Goal: Task Accomplishment & Management: Use online tool/utility

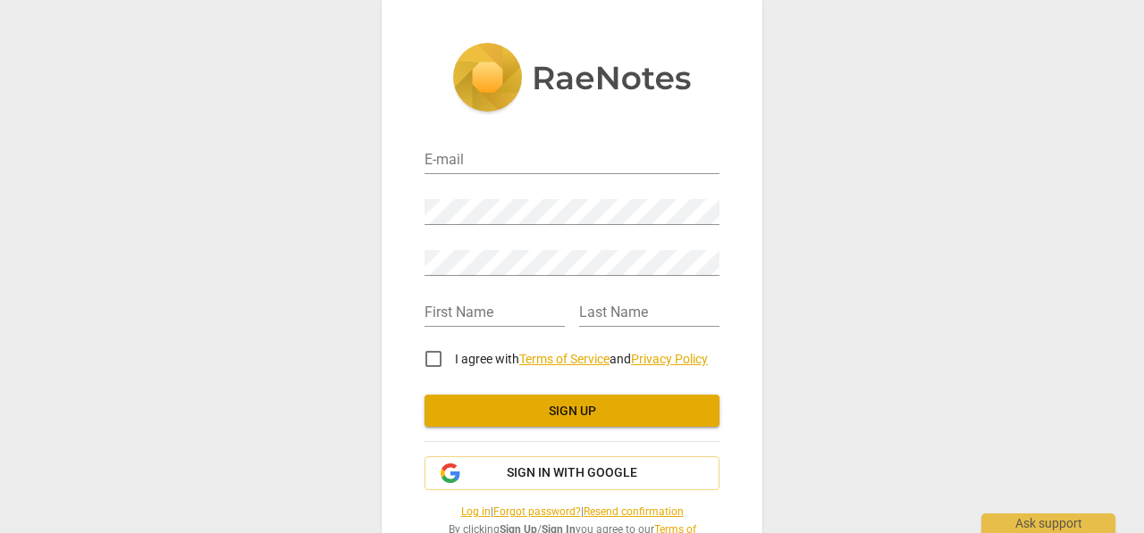
type input "marriottsimone@gmail.com"
drag, startPoint x: 776, startPoint y: 383, endPoint x: 627, endPoint y: 407, distance: 151.0
click at [627, 407] on div "E-mail marriottsimone@gmail.com Password Retype Password First Name Last Name I…" at bounding box center [572, 266] width 1144 height 533
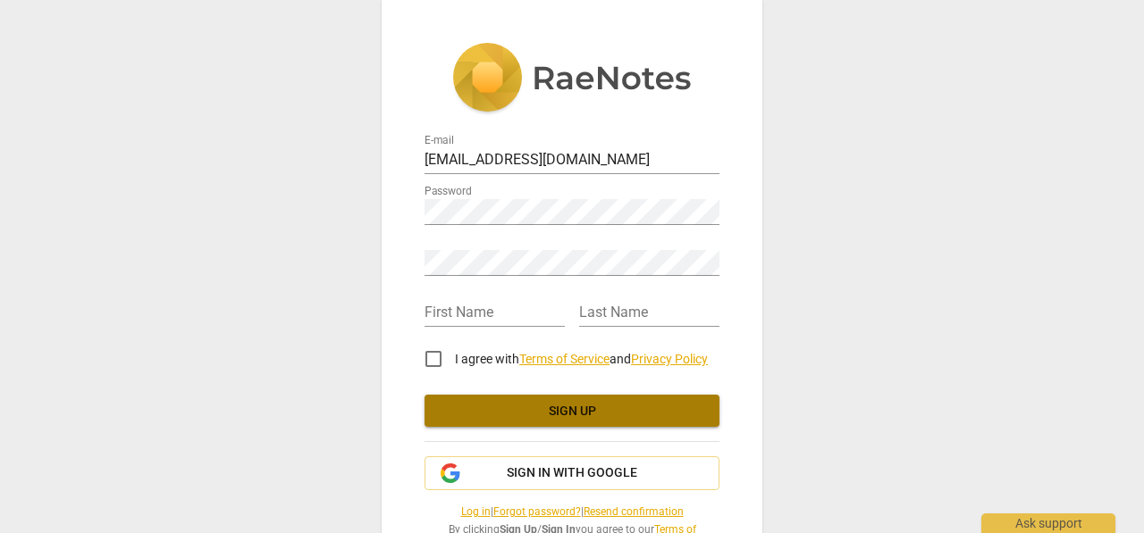
click at [627, 407] on span "Sign up" at bounding box center [572, 412] width 266 height 18
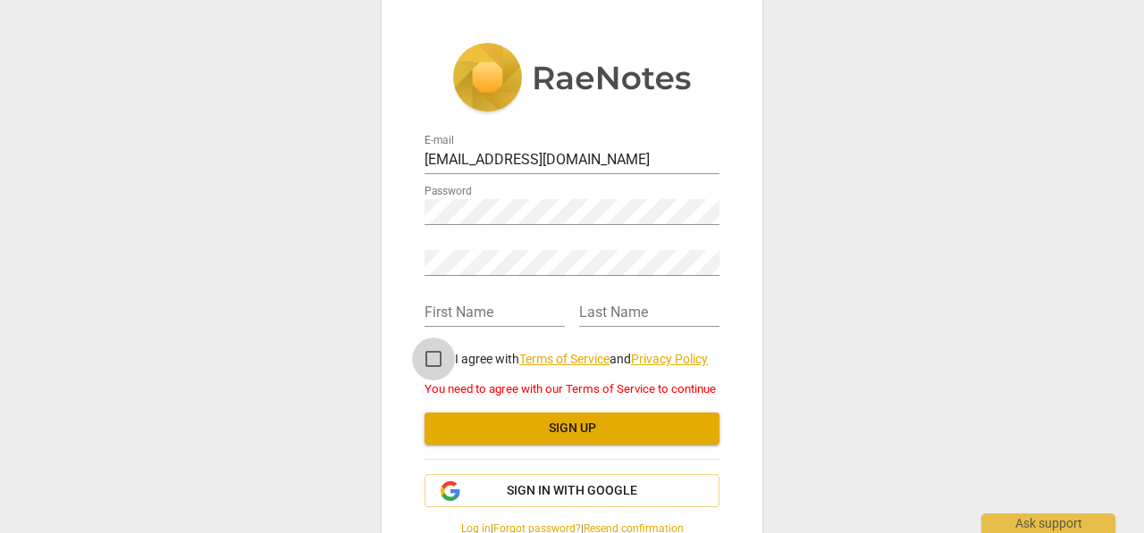
click at [435, 362] on input "I agree with Terms of Service and Privacy Policy" at bounding box center [433, 359] width 43 height 43
checkbox input "true"
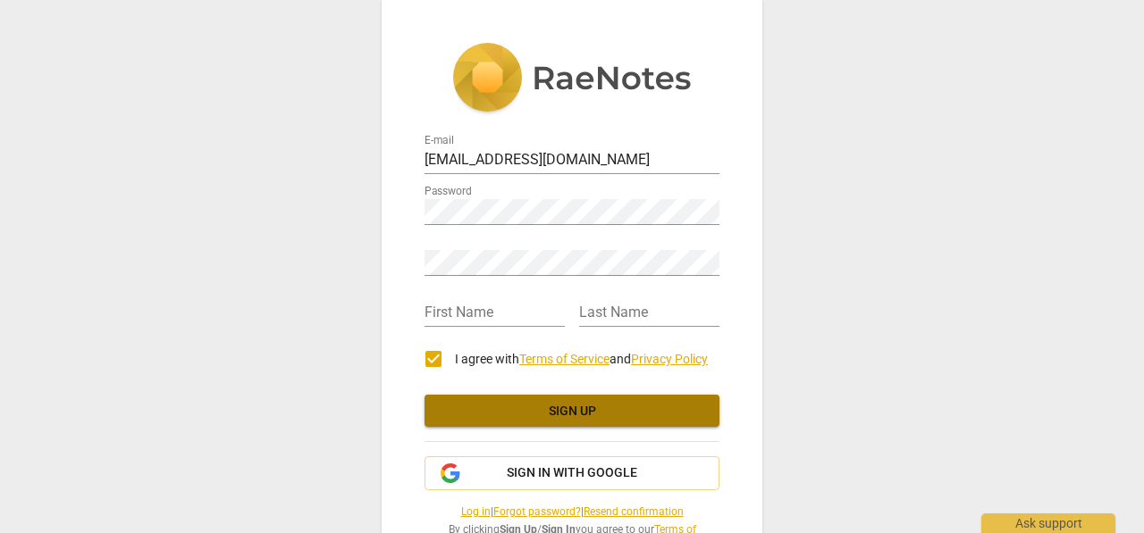
click at [570, 406] on span "Sign up" at bounding box center [572, 412] width 266 height 18
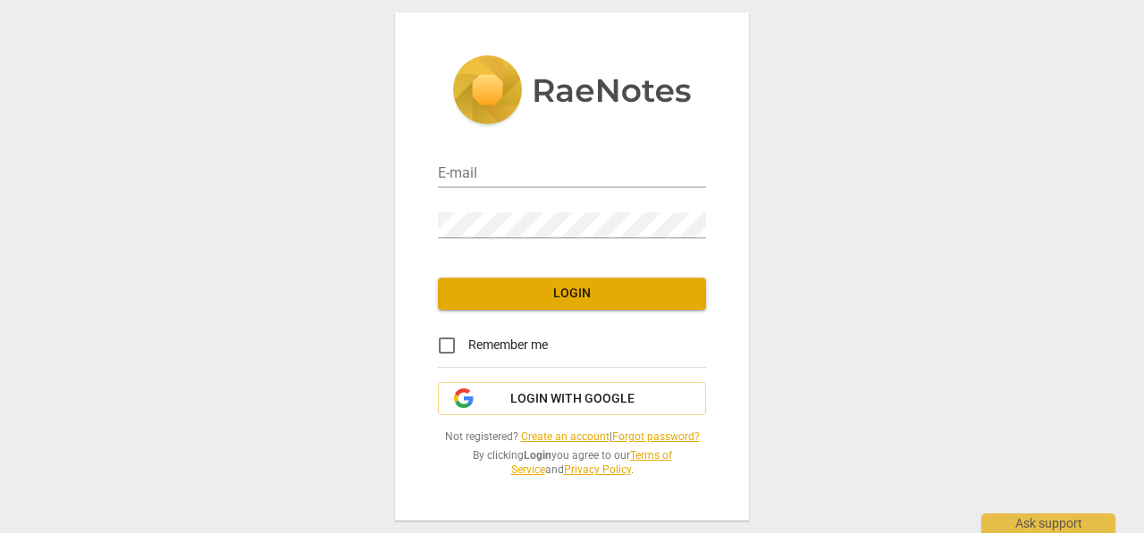
type input "[EMAIL_ADDRESS][DOMAIN_NAME]"
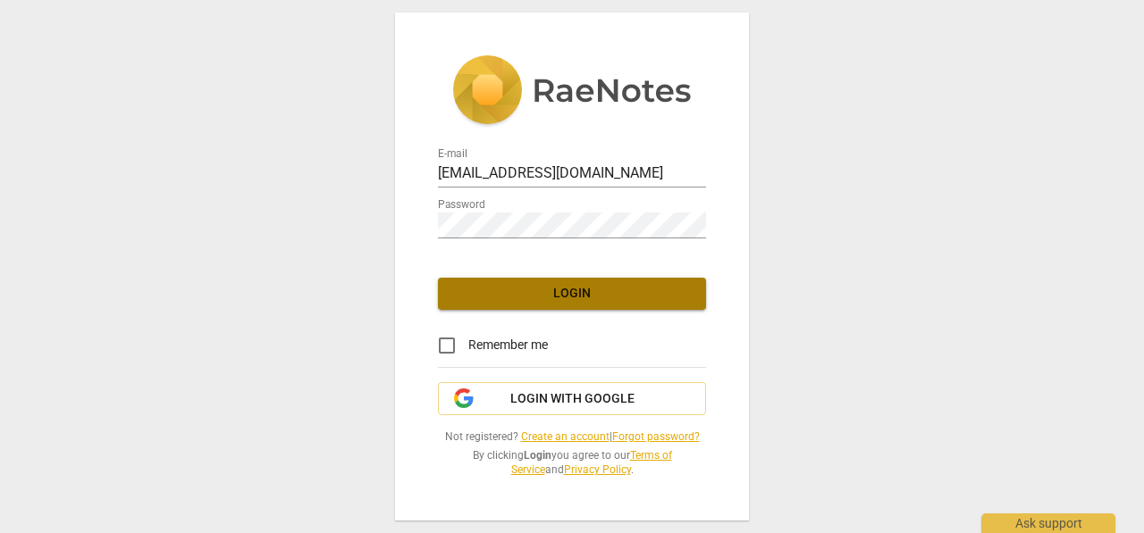
click at [513, 282] on button "Login" at bounding box center [572, 294] width 268 height 32
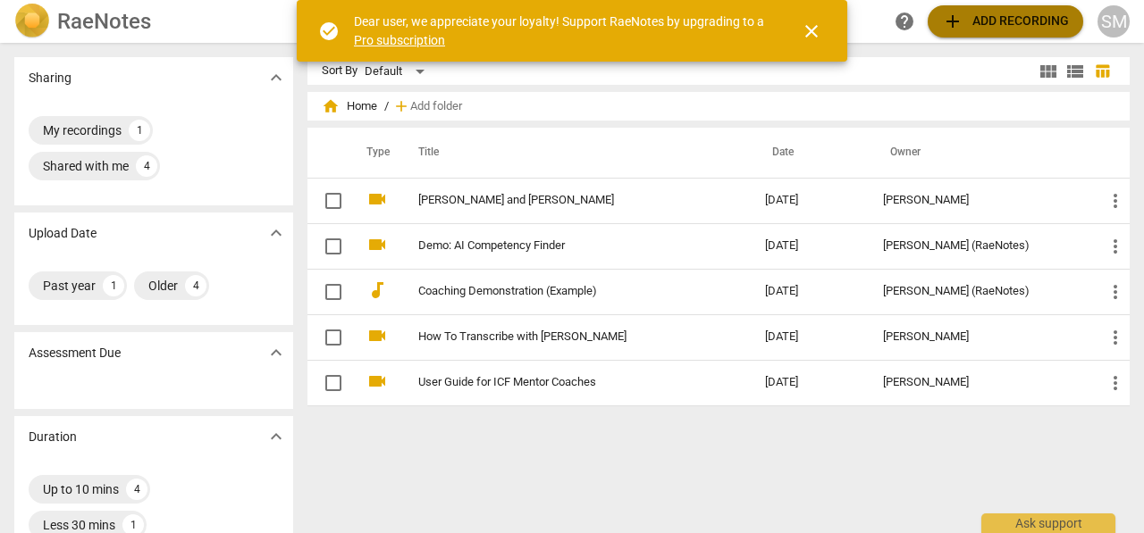
click at [990, 12] on span "add Add recording" at bounding box center [1005, 21] width 127 height 21
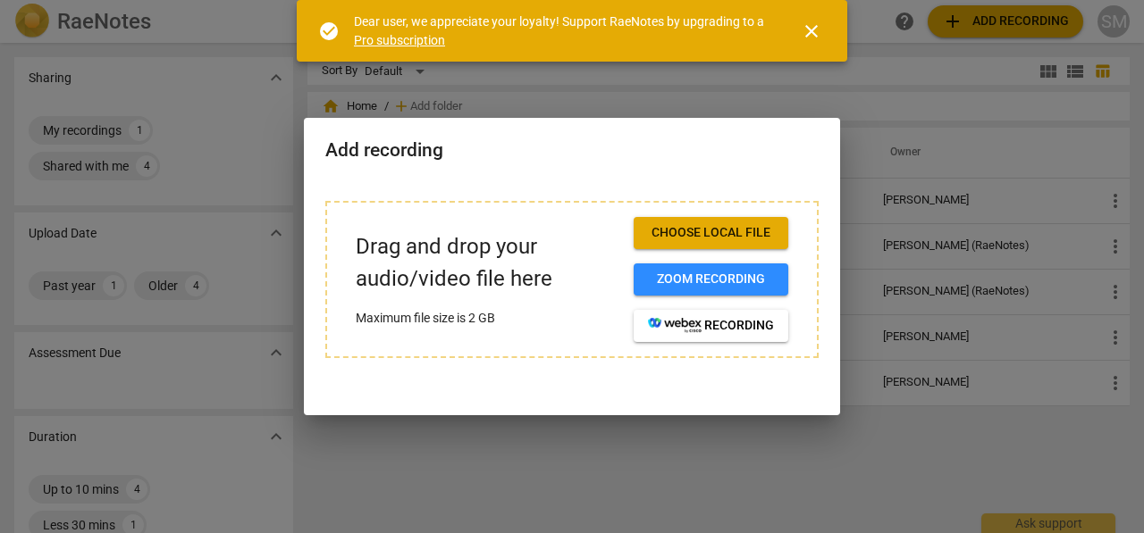
click at [809, 24] on span "close" at bounding box center [811, 31] width 21 height 21
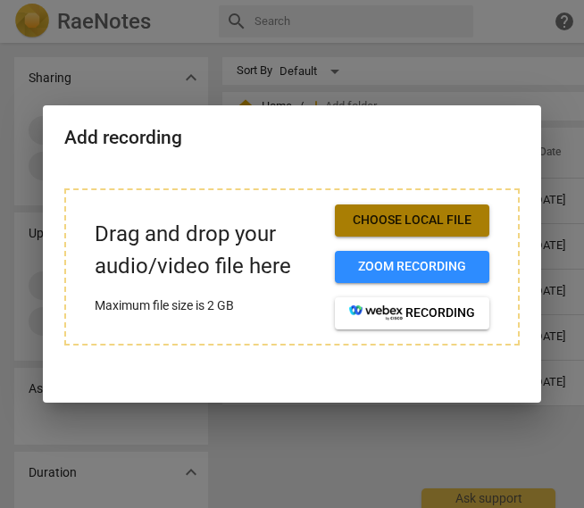
click at [425, 215] on span "Choose local file" at bounding box center [412, 221] width 126 height 18
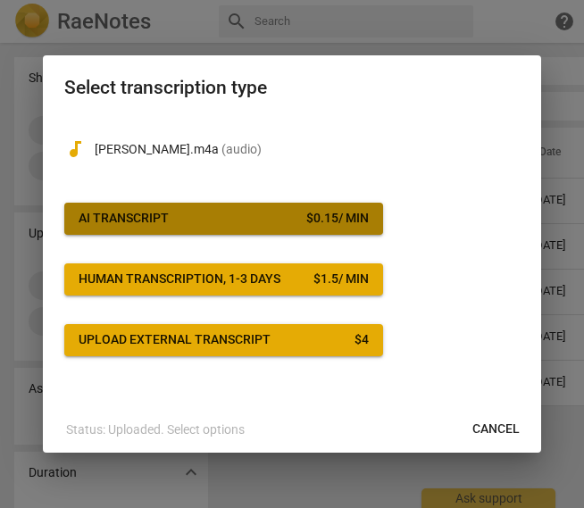
click at [307, 206] on button "AI Transcript $ 0.15 / min" at bounding box center [223, 219] width 319 height 32
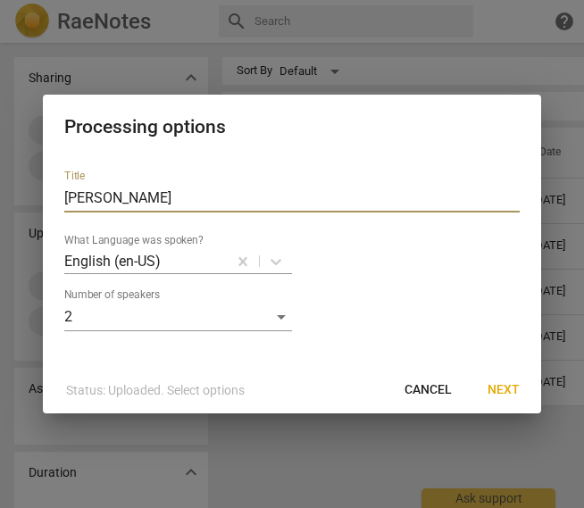
click at [123, 193] on input "Deniz" at bounding box center [292, 198] width 456 height 29
type input "D"
type input "[PERSON_NAME] and [PERSON_NAME] Coaching session"
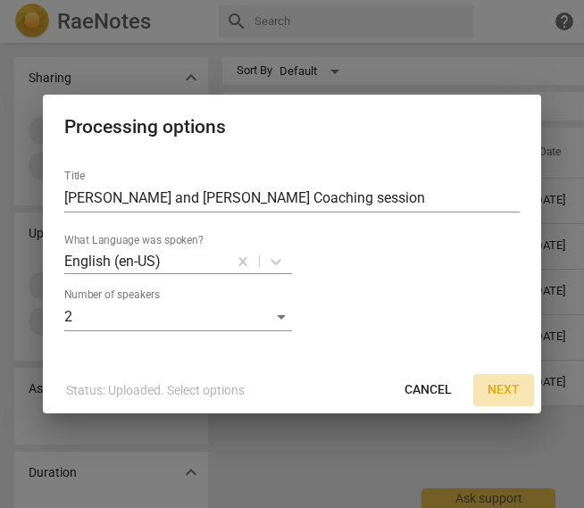
click at [513, 393] on span "Next" at bounding box center [504, 390] width 32 height 18
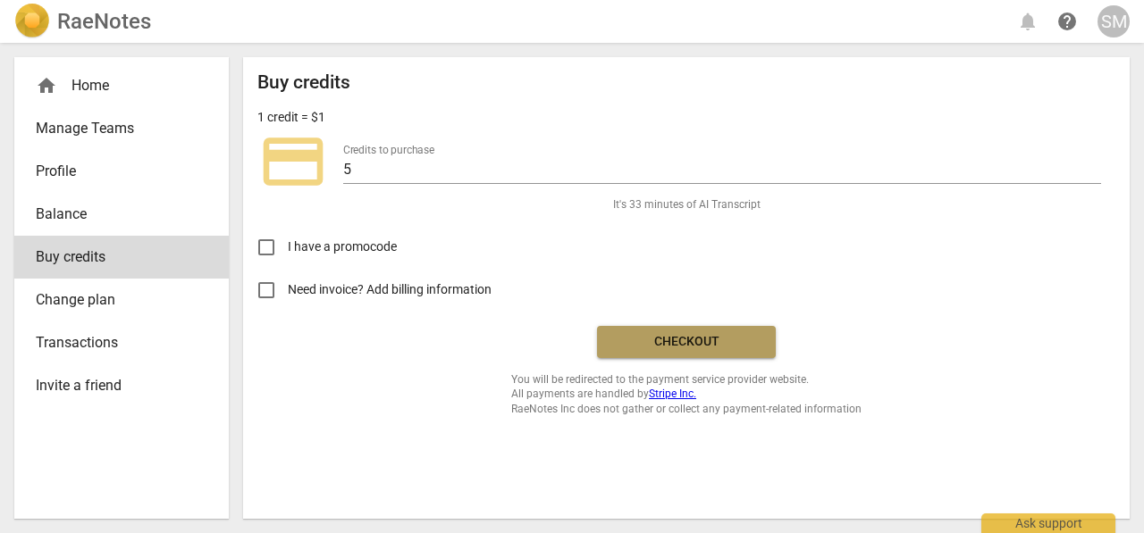
click at [670, 337] on span "Checkout" at bounding box center [686, 342] width 150 height 18
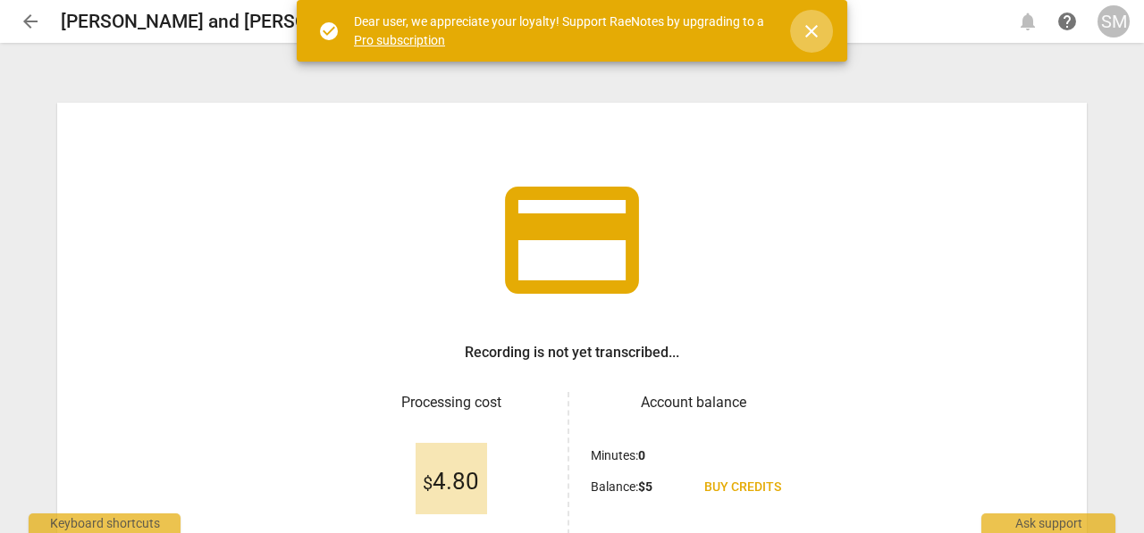
click at [811, 21] on span "close" at bounding box center [811, 31] width 21 height 21
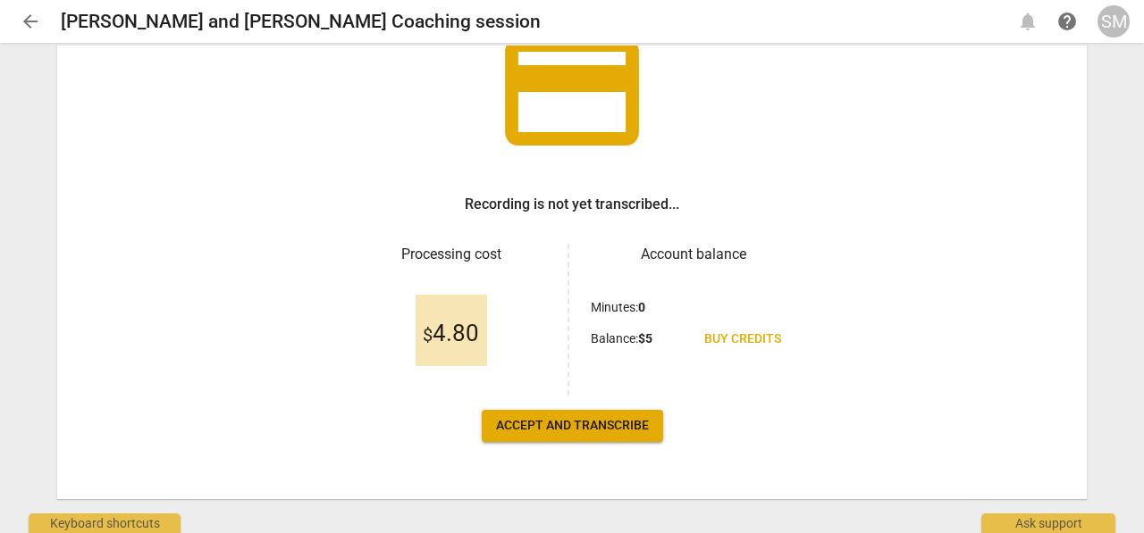
scroll to position [151, 0]
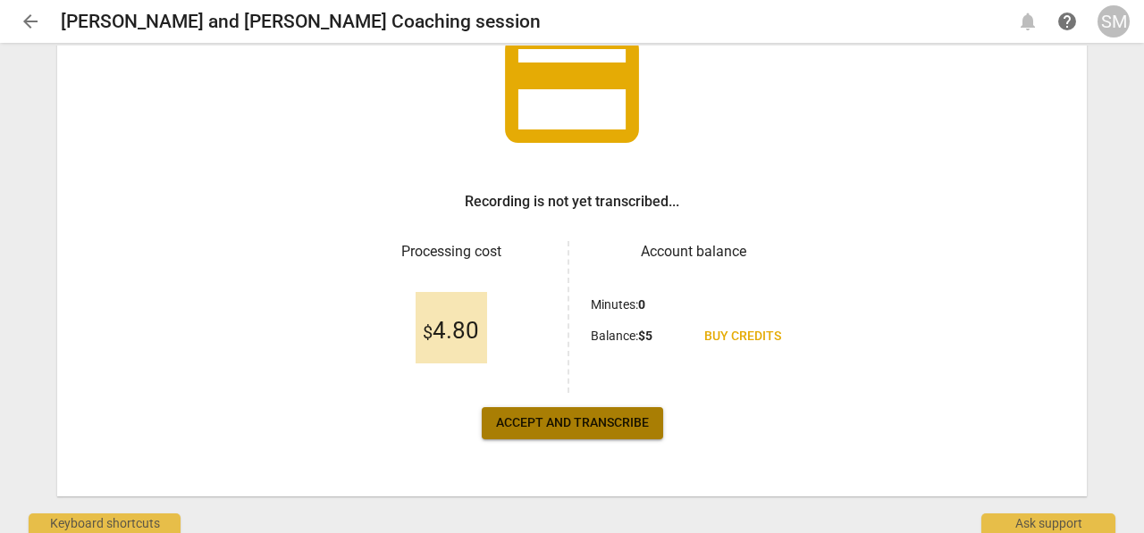
click at [604, 419] on span "Accept and transcribe" at bounding box center [572, 424] width 153 height 18
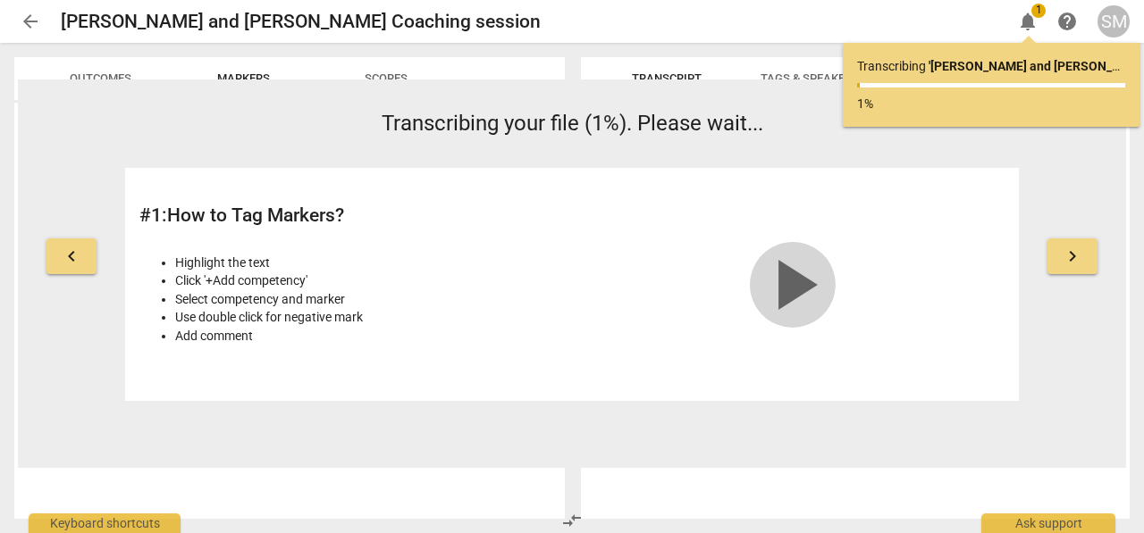
click at [792, 278] on span "play_arrow" at bounding box center [793, 285] width 86 height 86
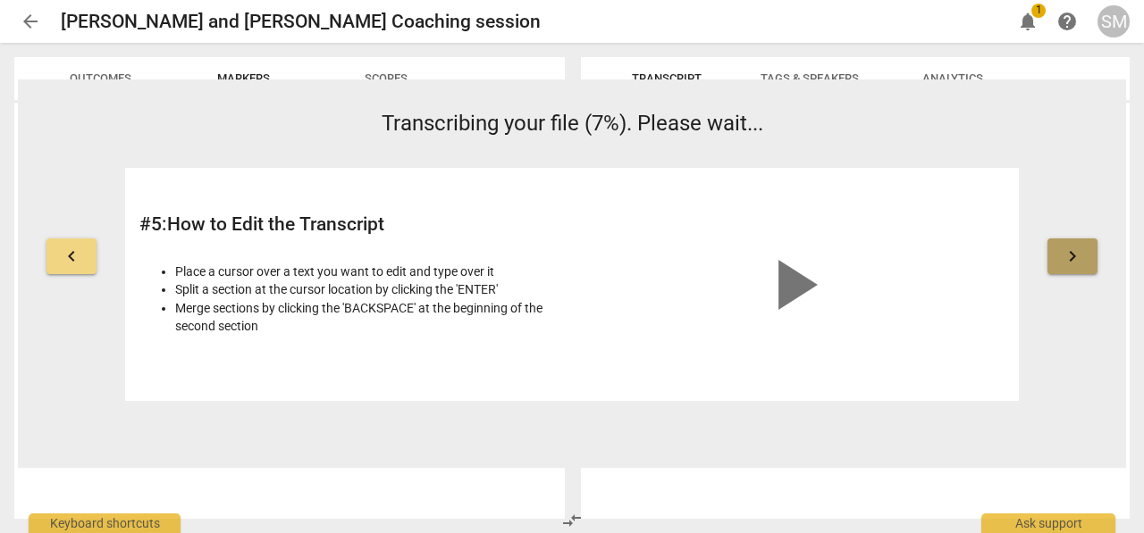
click at [1069, 267] on button "keyboard_arrow_right" at bounding box center [1072, 257] width 50 height 36
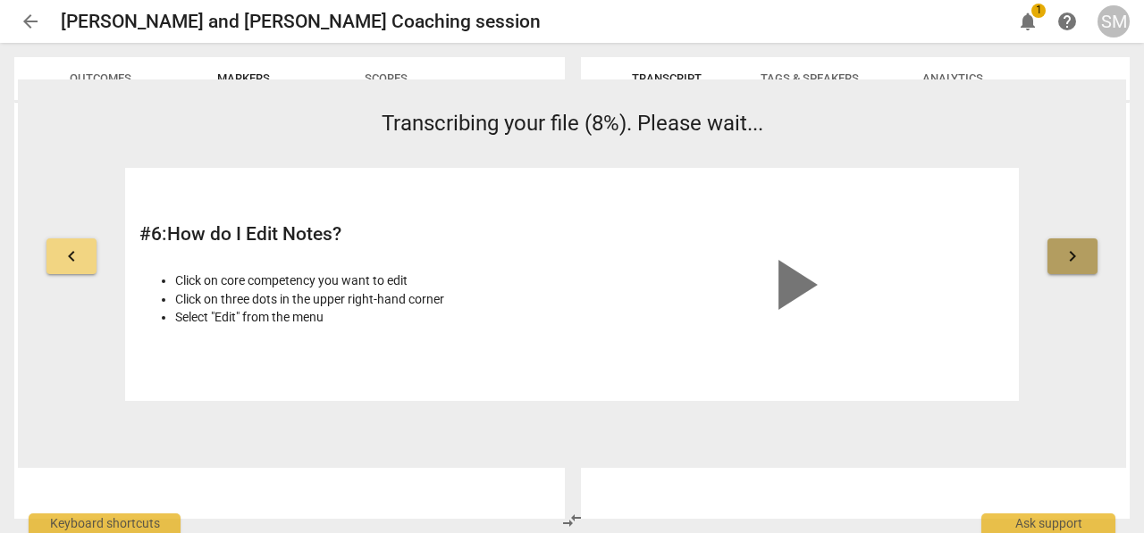
click at [1069, 267] on button "keyboard_arrow_right" at bounding box center [1072, 257] width 50 height 36
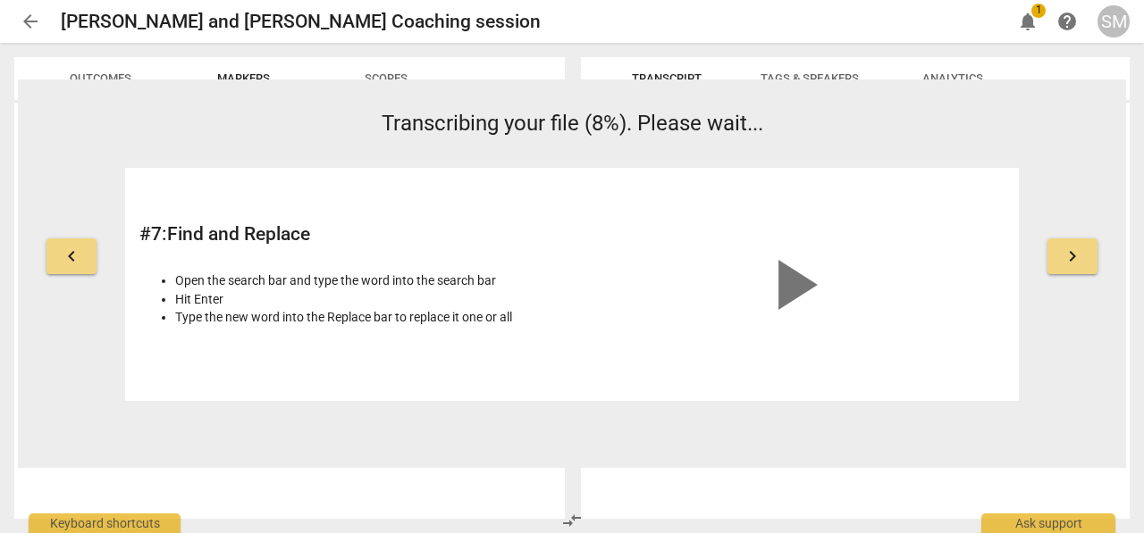
click at [1069, 267] on button "keyboard_arrow_right" at bounding box center [1072, 257] width 50 height 36
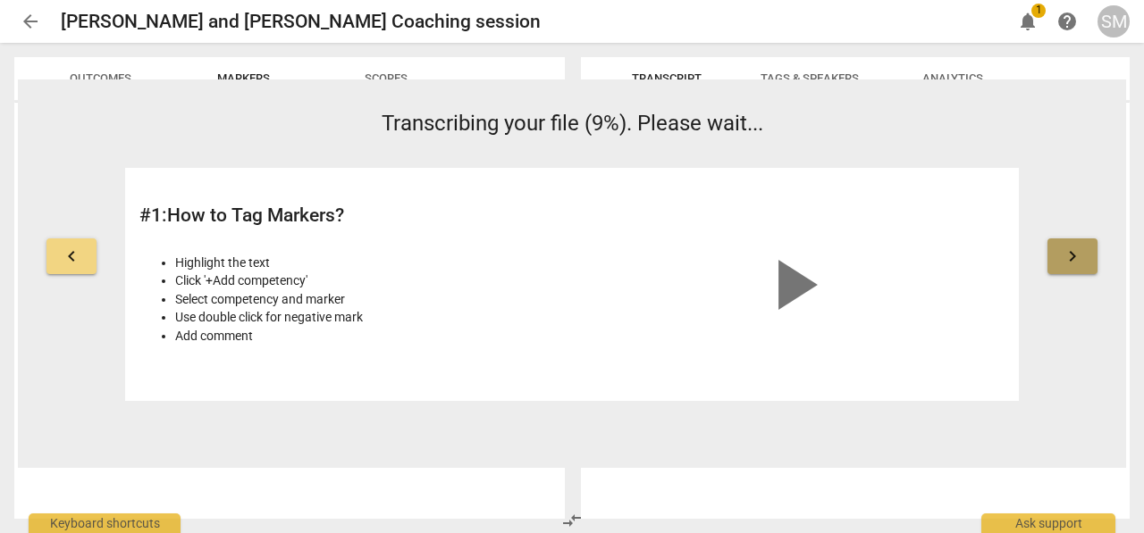
click at [1069, 267] on button "keyboard_arrow_right" at bounding box center [1072, 257] width 50 height 36
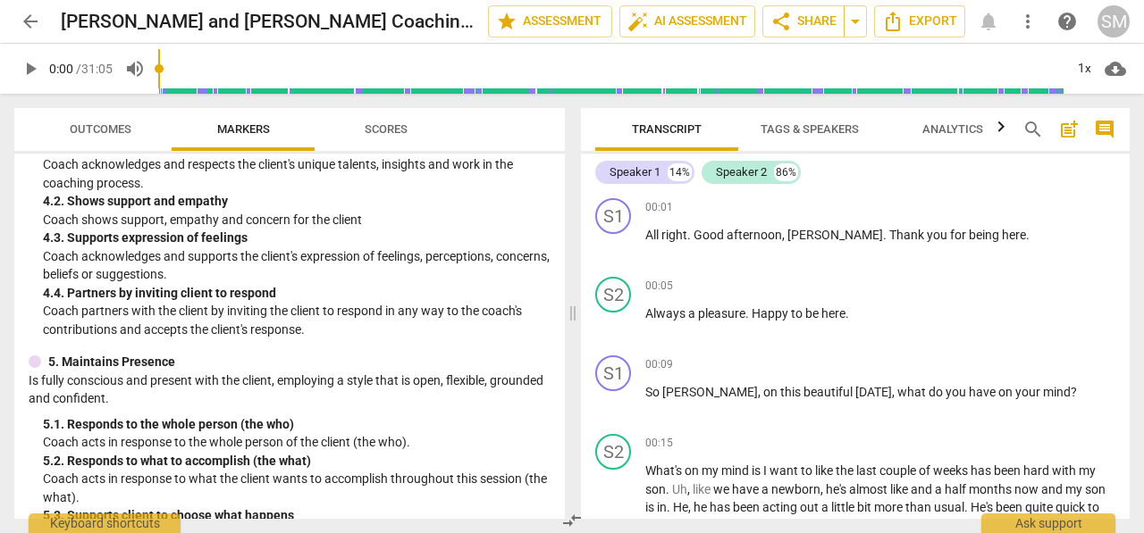
scroll to position [320, 0]
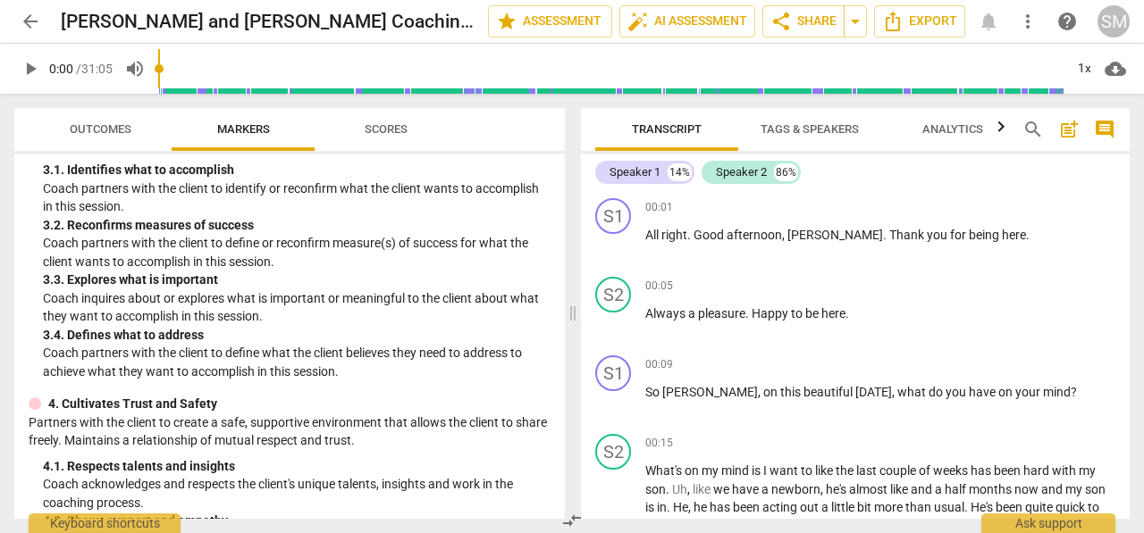
click at [402, 132] on span "Scores" at bounding box center [386, 128] width 43 height 13
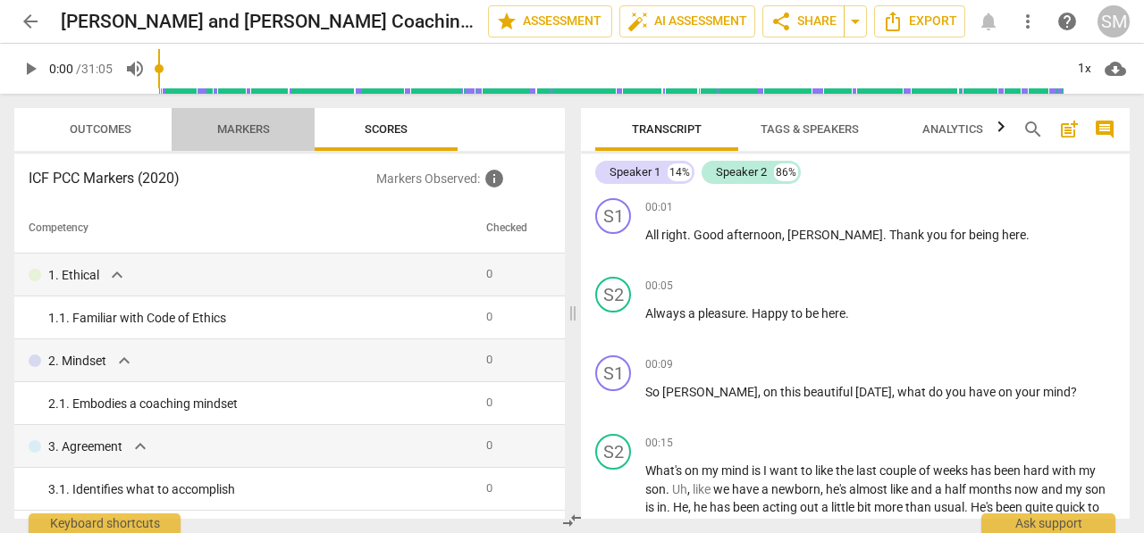
click at [255, 128] on span "Markers" at bounding box center [243, 128] width 53 height 13
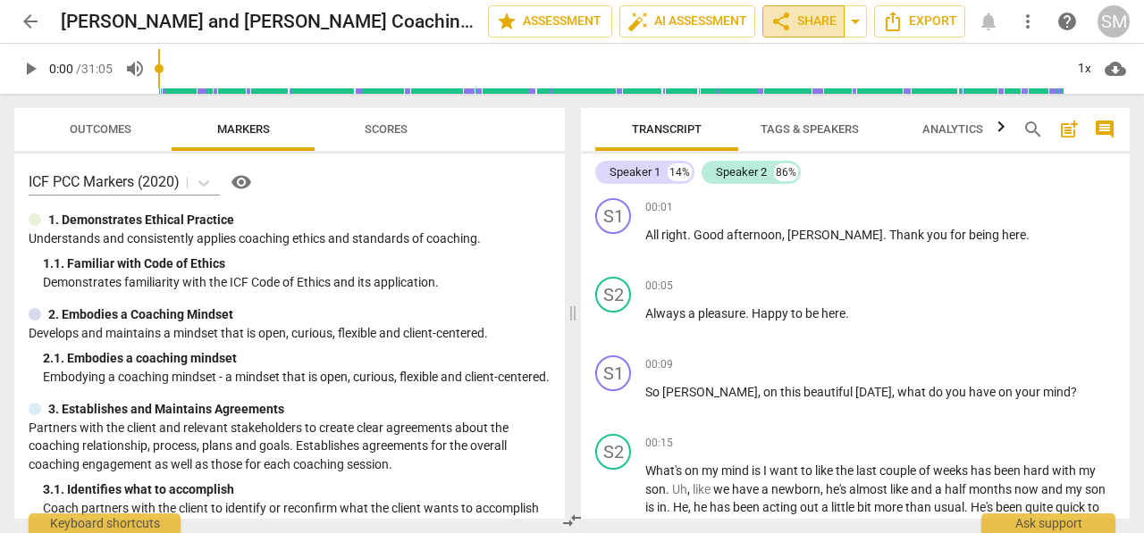
click at [790, 15] on span "share" at bounding box center [780, 21] width 21 height 21
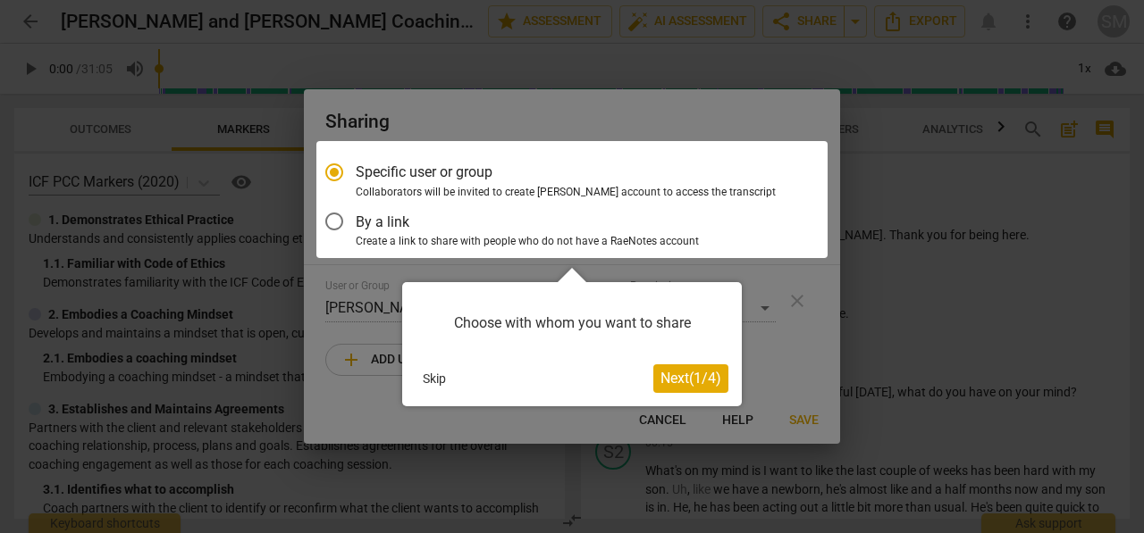
click at [325, 219] on div at bounding box center [571, 199] width 511 height 117
click at [338, 219] on div at bounding box center [571, 199] width 511 height 117
click at [432, 380] on button "Skip" at bounding box center [434, 378] width 38 height 27
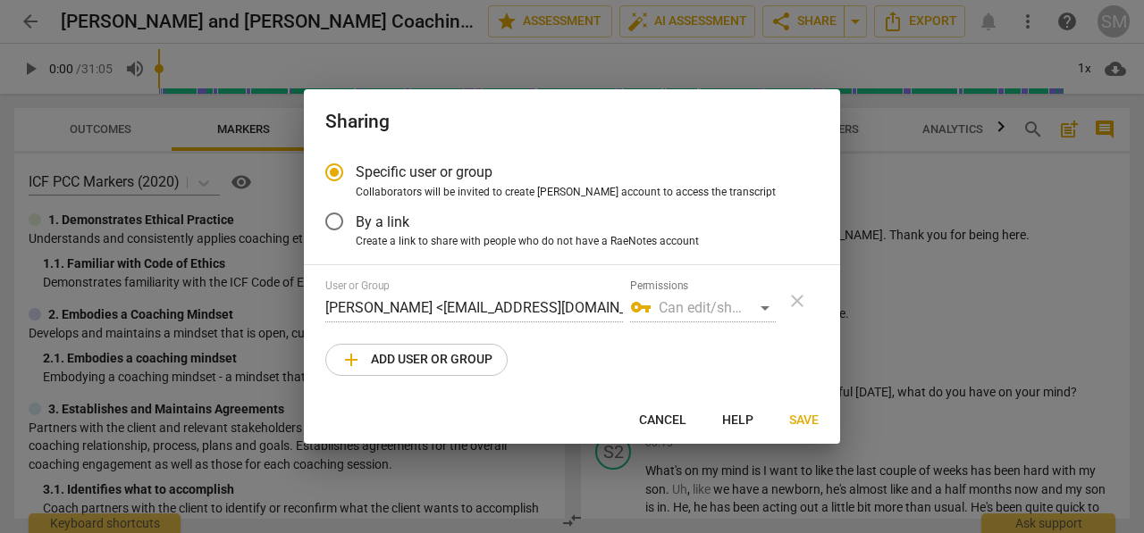
click at [663, 415] on span "Cancel" at bounding box center [662, 421] width 47 height 18
radio input "false"
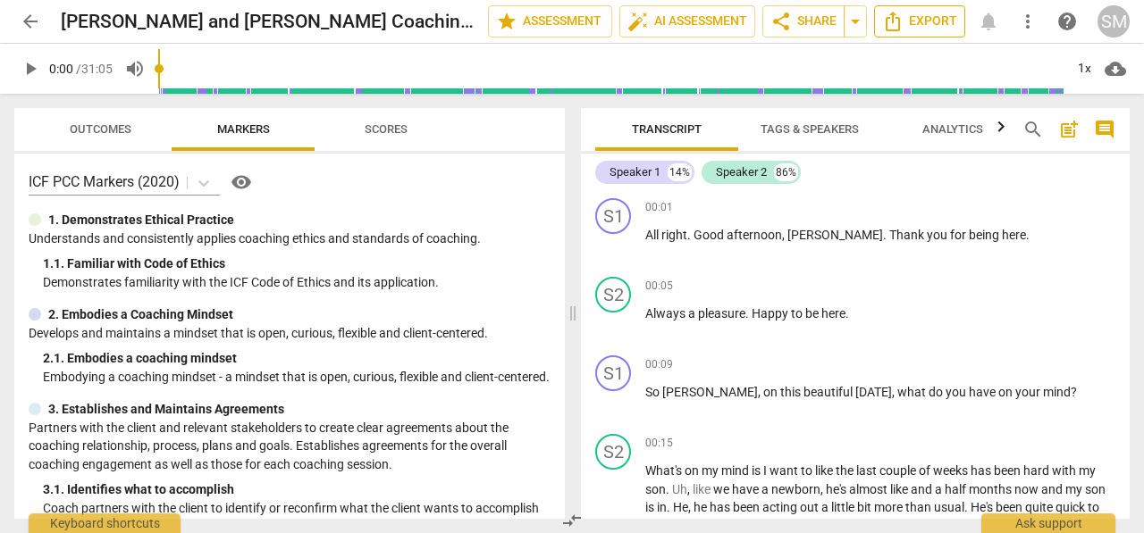
click at [914, 21] on span "Export" at bounding box center [919, 21] width 75 height 21
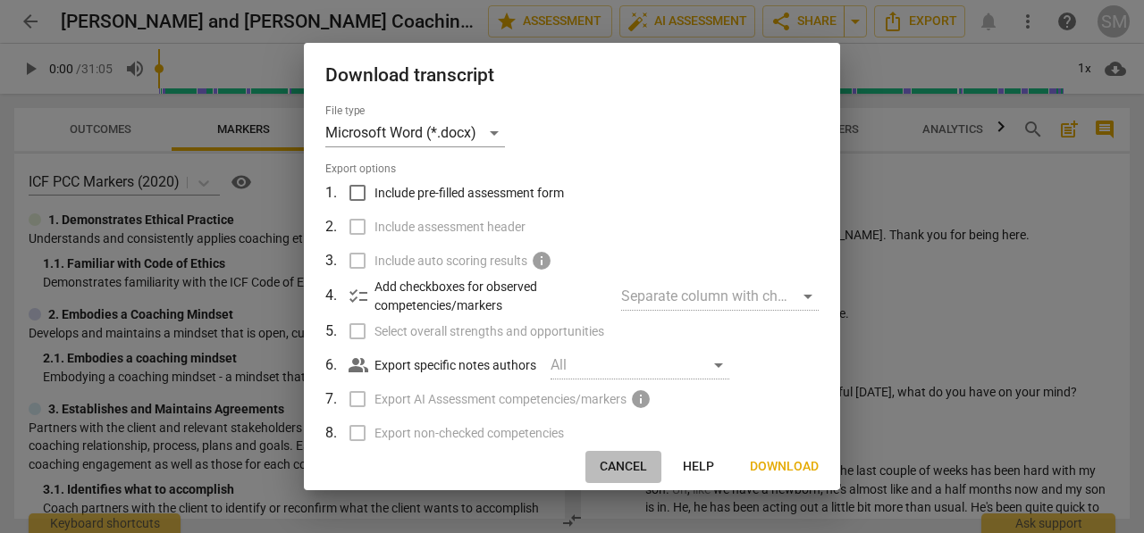
click at [602, 467] on span "Cancel" at bounding box center [622, 467] width 47 height 18
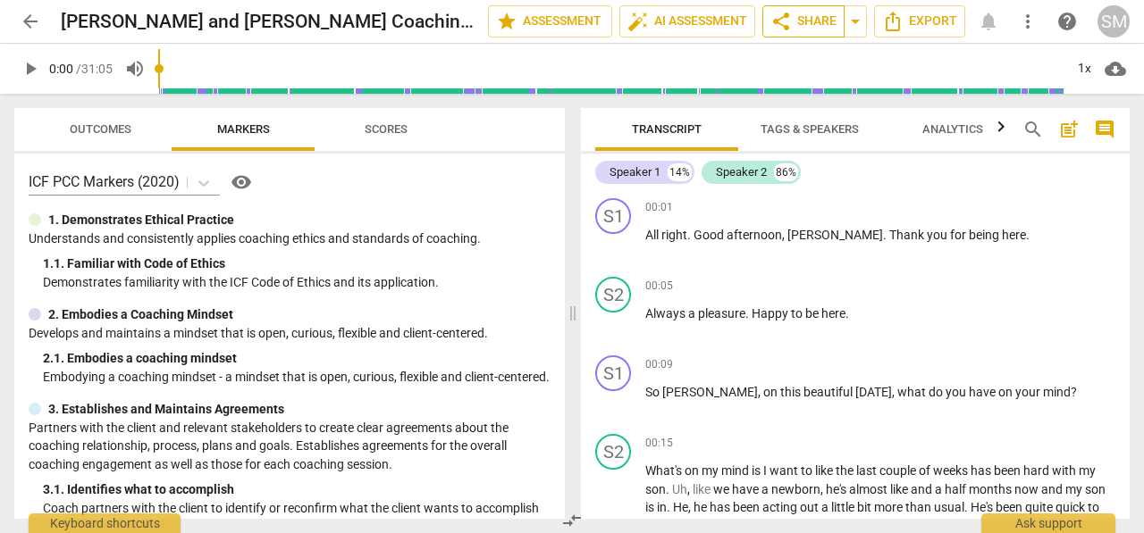
click at [795, 18] on span "share Share" at bounding box center [803, 21] width 66 height 21
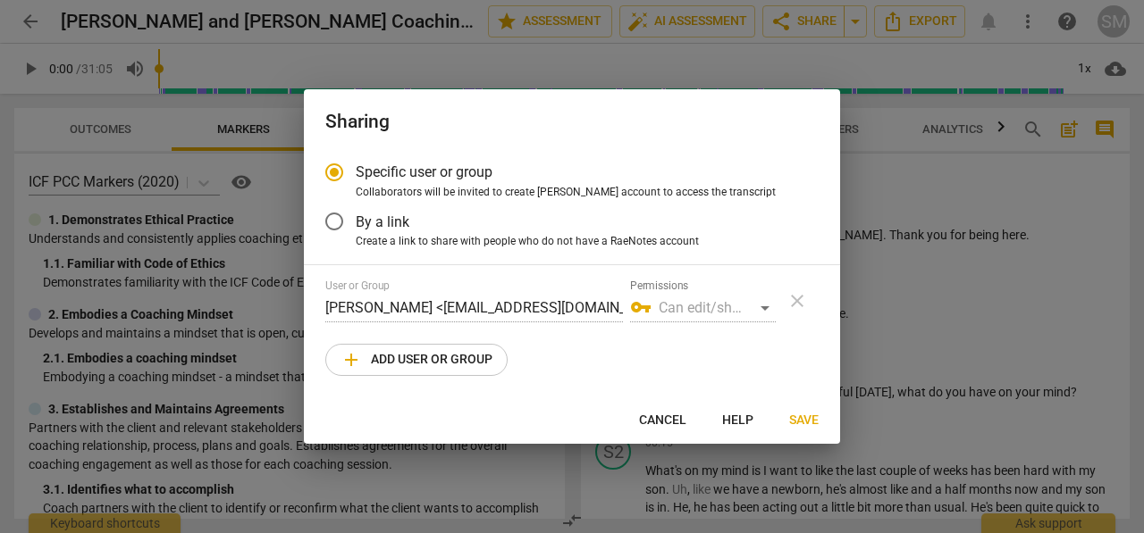
click at [764, 310] on div "vpn_key Can edit/share" at bounding box center [703, 308] width 146 height 29
click at [347, 367] on span "add" at bounding box center [350, 359] width 21 height 21
radio input "false"
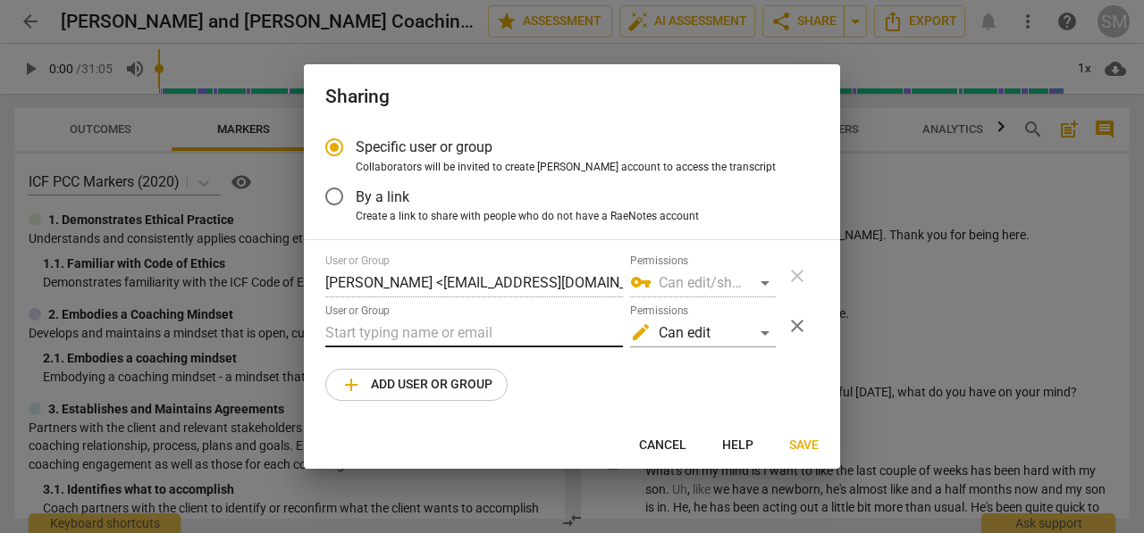
click at [406, 328] on input "text" at bounding box center [474, 333] width 298 height 29
paste input "Hi everyone, I’m Simone. I’m a certified pet loss and grief specialist, and I s…"
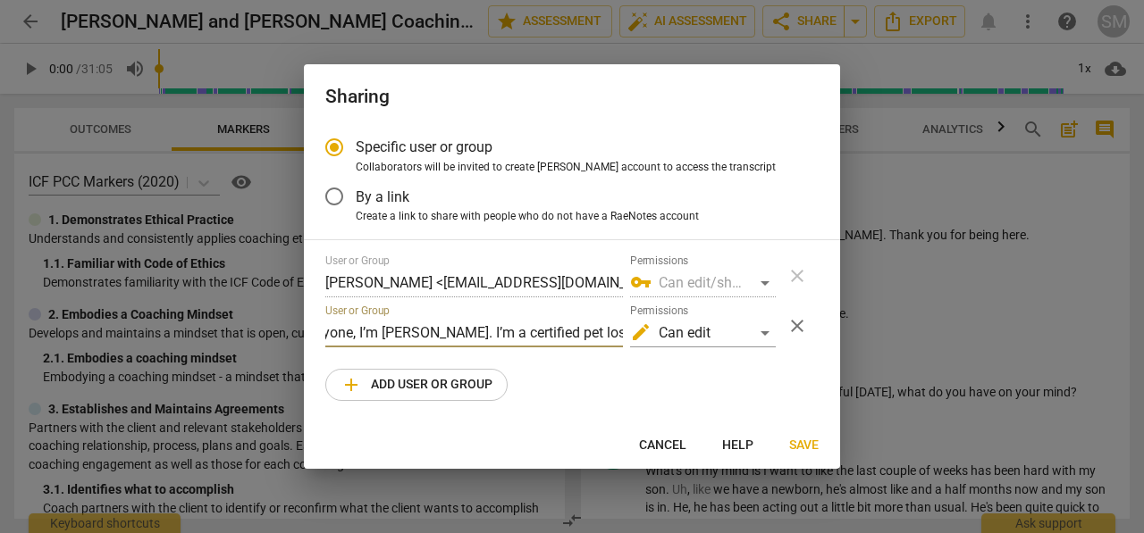
scroll to position [0, 0]
type input "H"
click at [340, 330] on input "text" at bounding box center [474, 333] width 298 height 29
paste input "roula@canadacoachacademy.com"
type input "roula@canadacoachacademy.com"
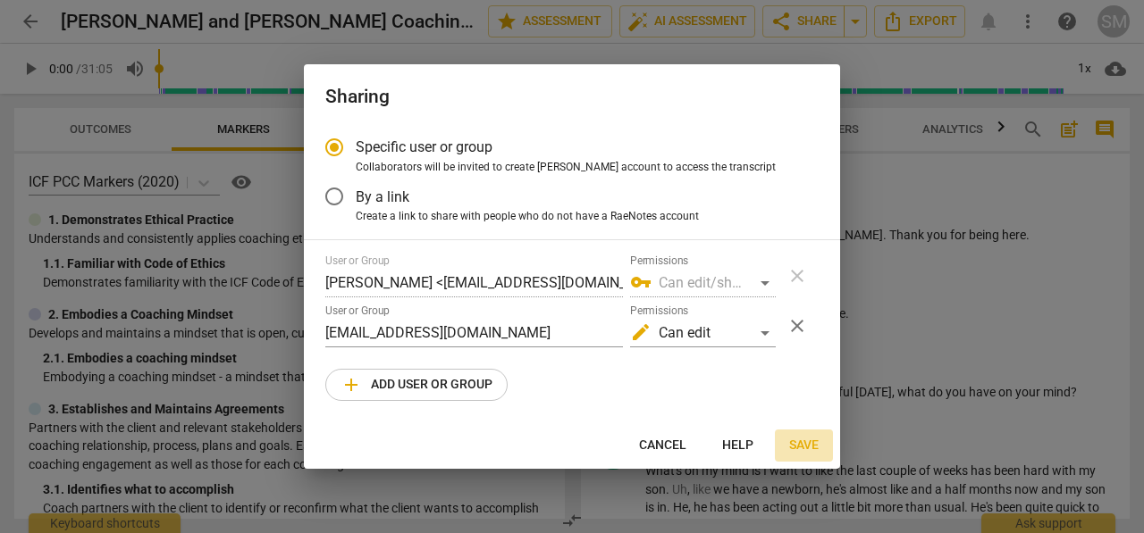
click at [811, 445] on span "Save" at bounding box center [803, 446] width 29 height 18
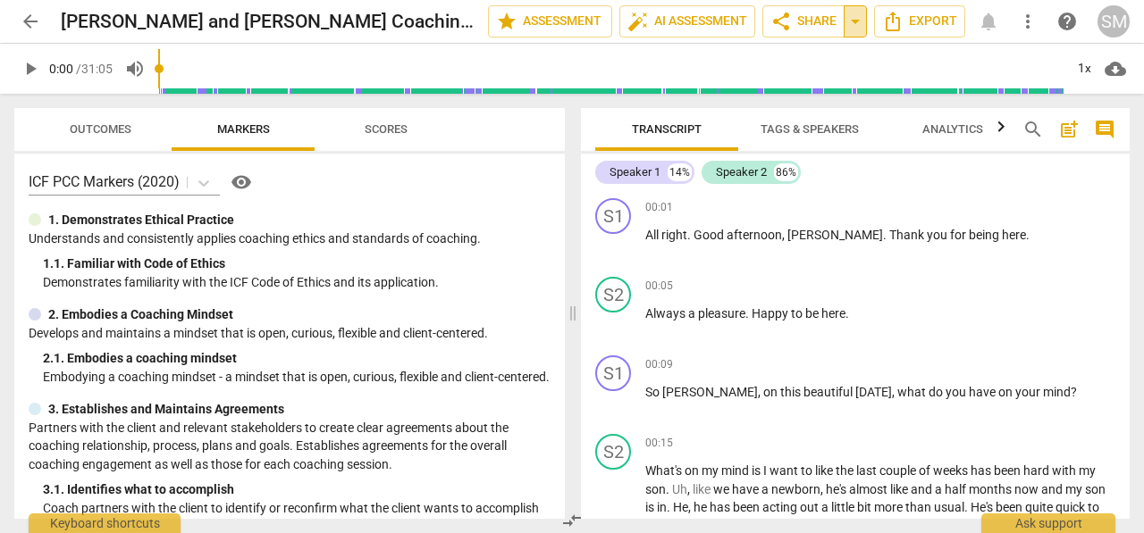
click at [859, 22] on span "arrow_drop_down" at bounding box center [854, 21] width 21 height 21
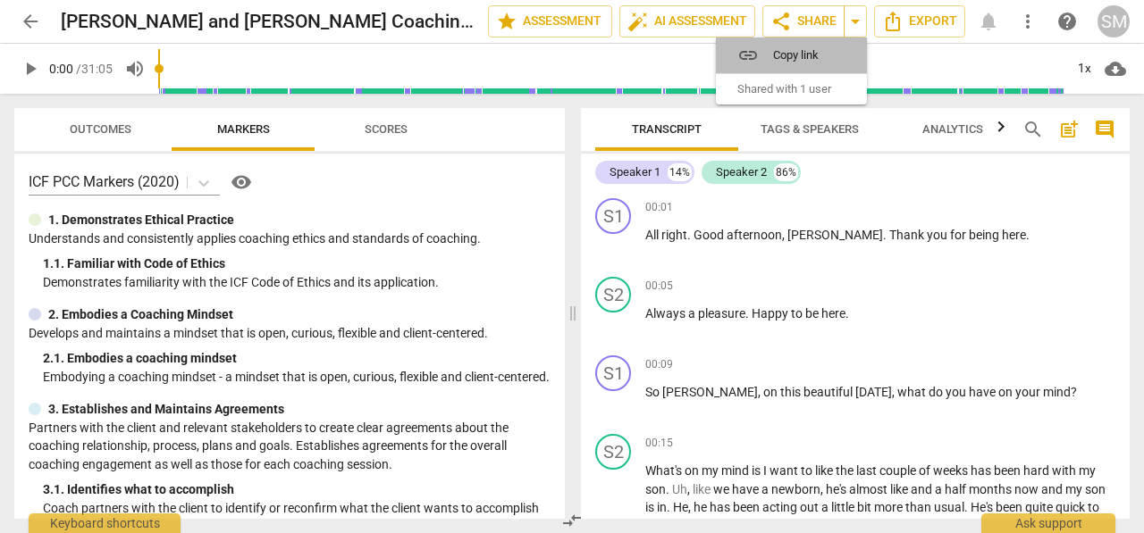
click at [806, 57] on span "Copy link" at bounding box center [802, 54] width 58 height 17
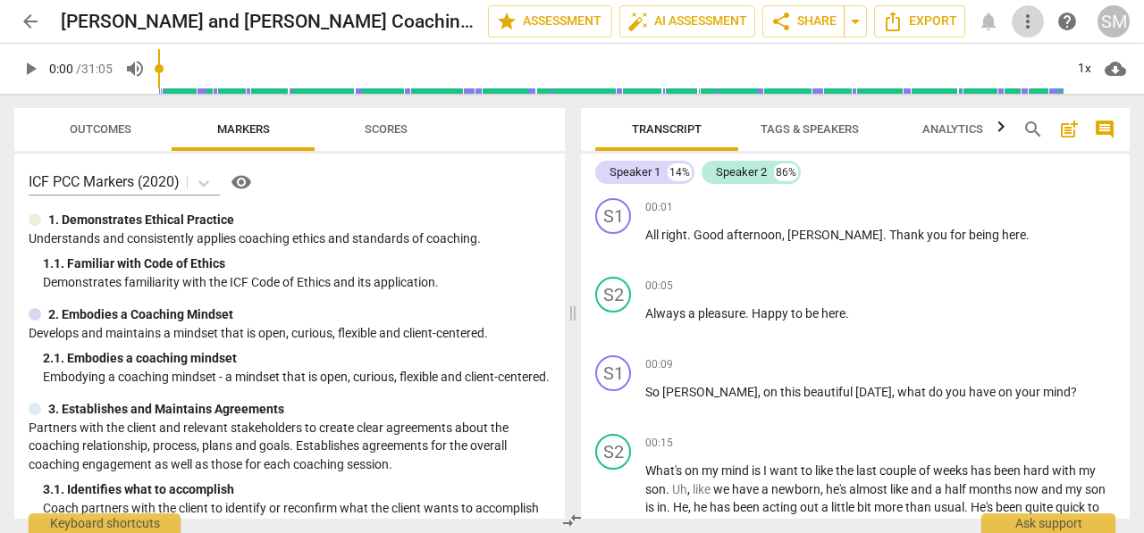
click at [1033, 20] on span "more_vert" at bounding box center [1027, 21] width 21 height 21
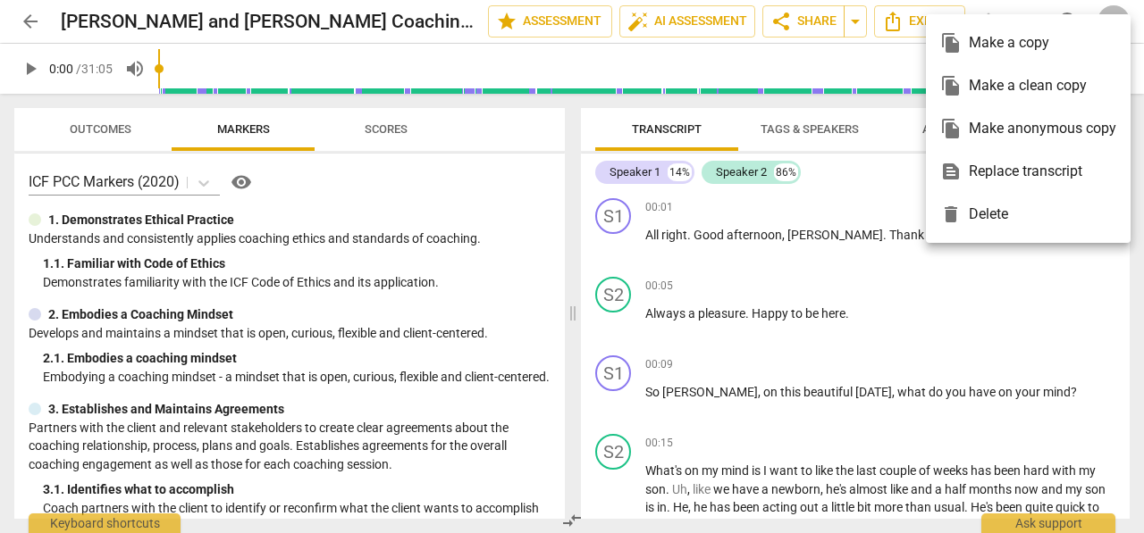
click at [563, 29] on div at bounding box center [572, 266] width 1144 height 533
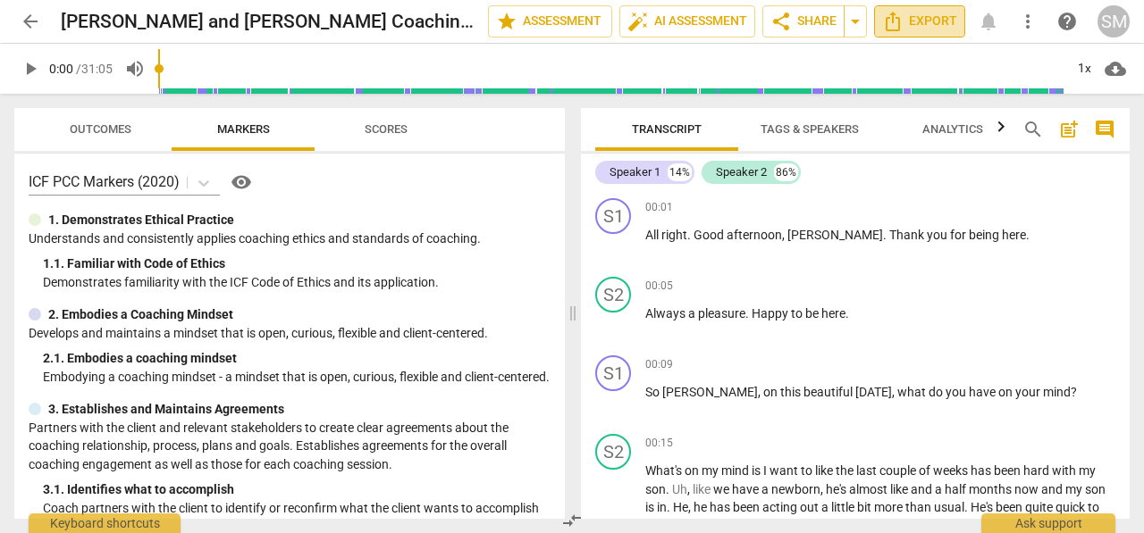
click at [898, 21] on icon "Export" at bounding box center [892, 21] width 21 height 21
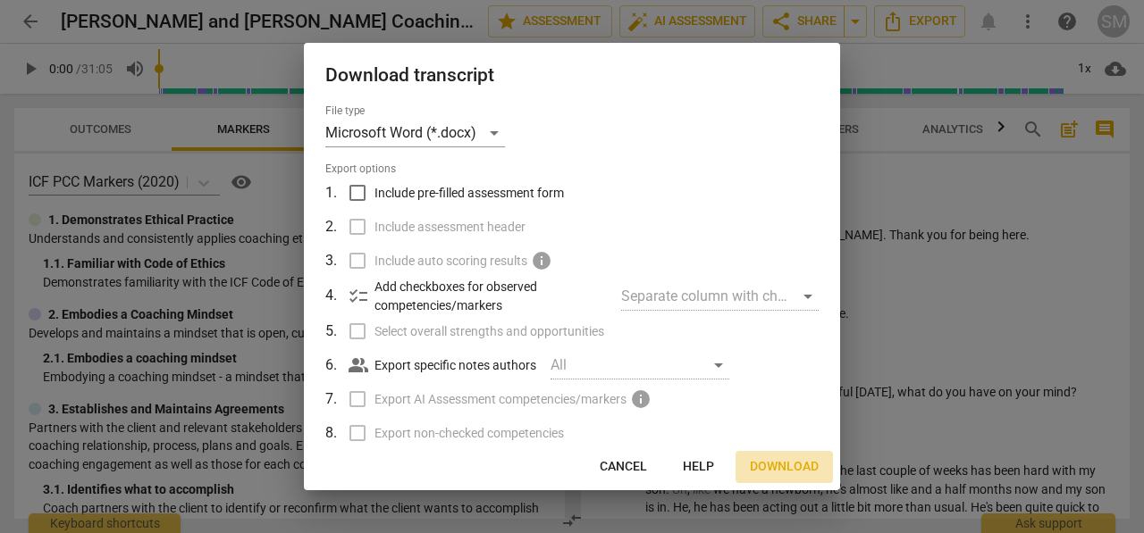
click at [778, 466] on span "Download" at bounding box center [784, 467] width 69 height 18
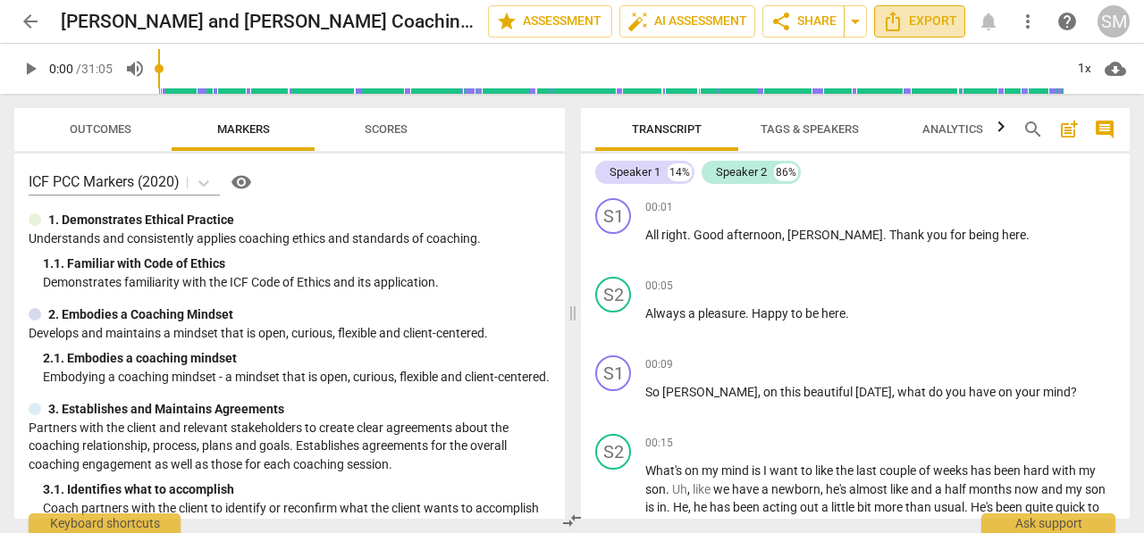
click at [923, 19] on span "Export" at bounding box center [919, 21] width 75 height 21
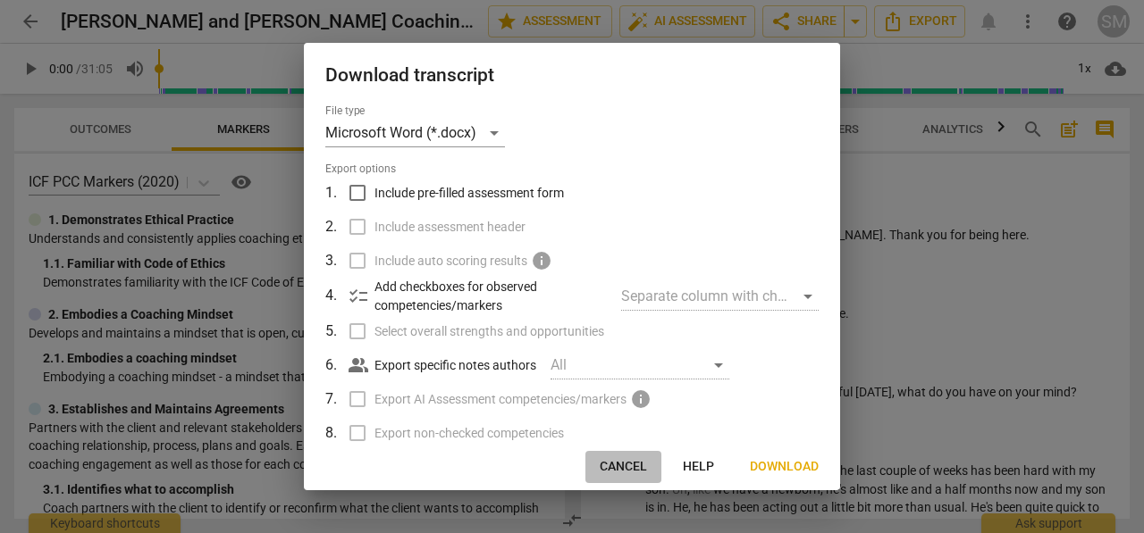
click at [633, 467] on span "Cancel" at bounding box center [622, 467] width 47 height 18
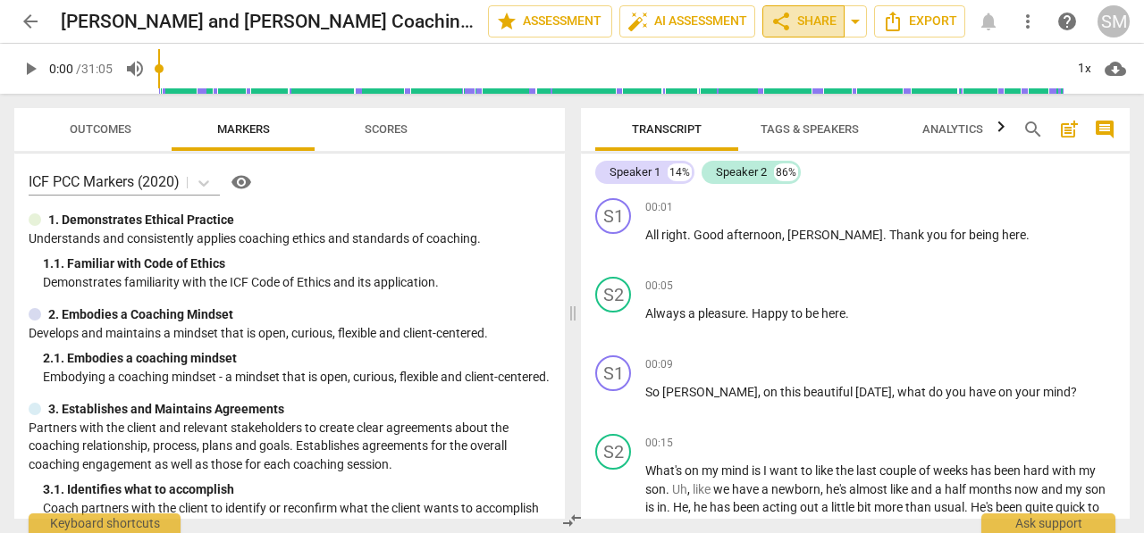
click at [814, 17] on span "share Share" at bounding box center [803, 21] width 66 height 21
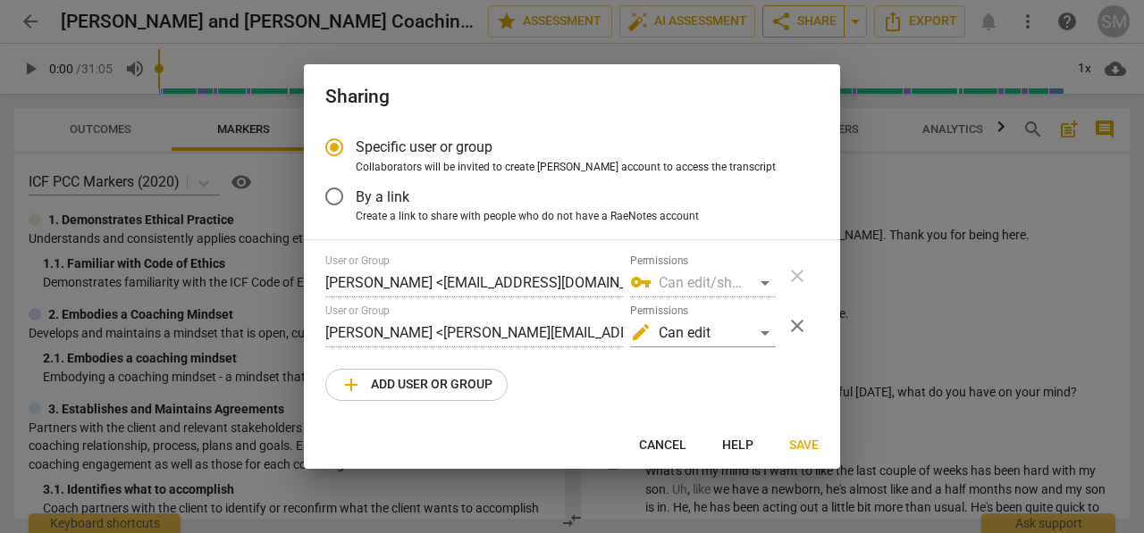
radio input "false"
click at [338, 205] on input "By a link" at bounding box center [334, 196] width 43 height 43
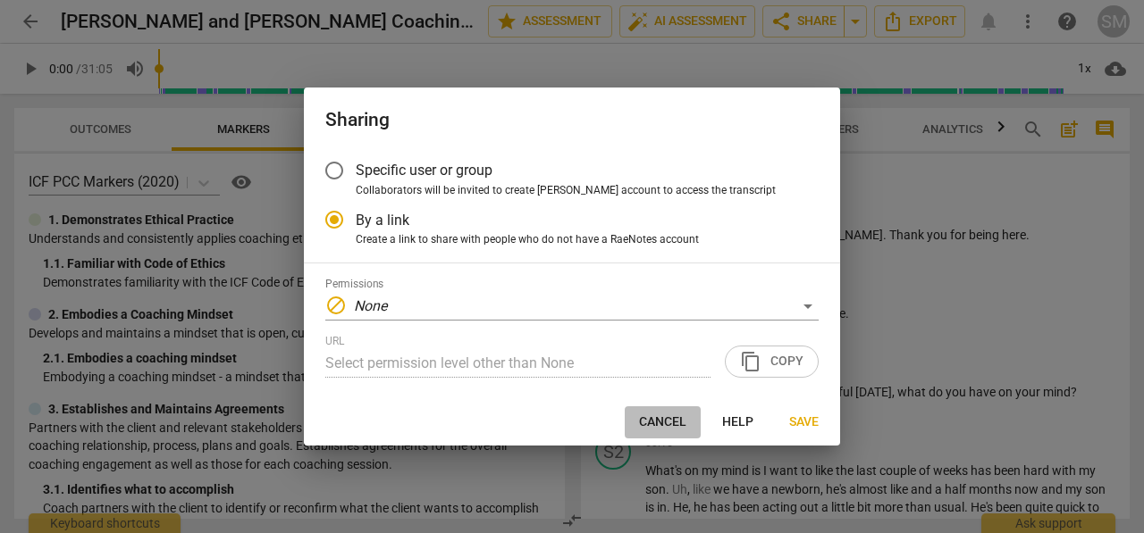
click at [650, 422] on span "Cancel" at bounding box center [662, 423] width 47 height 18
radio input "false"
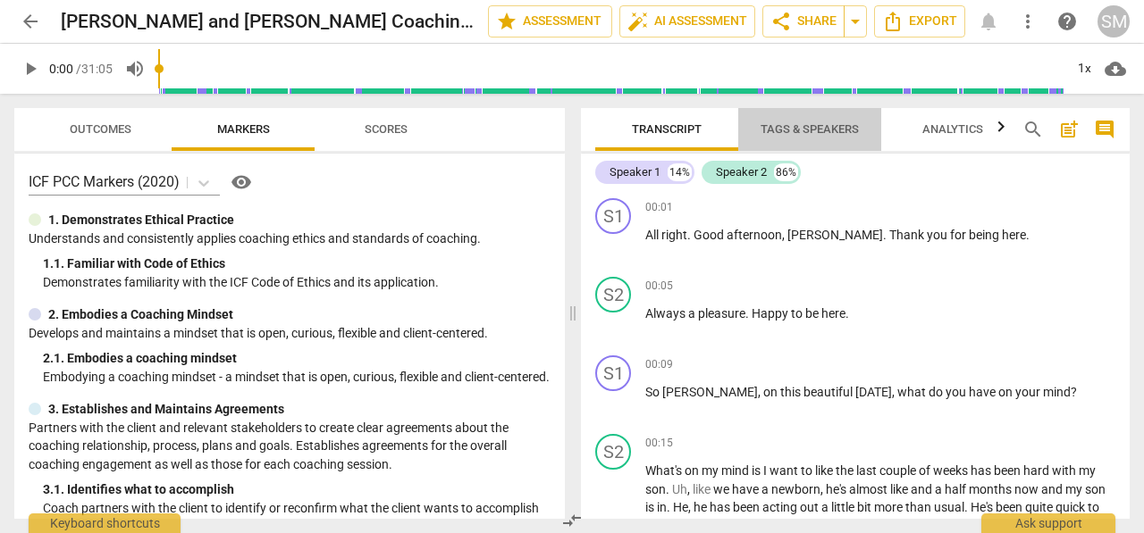
click at [797, 126] on span "Tags & Speakers" at bounding box center [809, 128] width 98 height 13
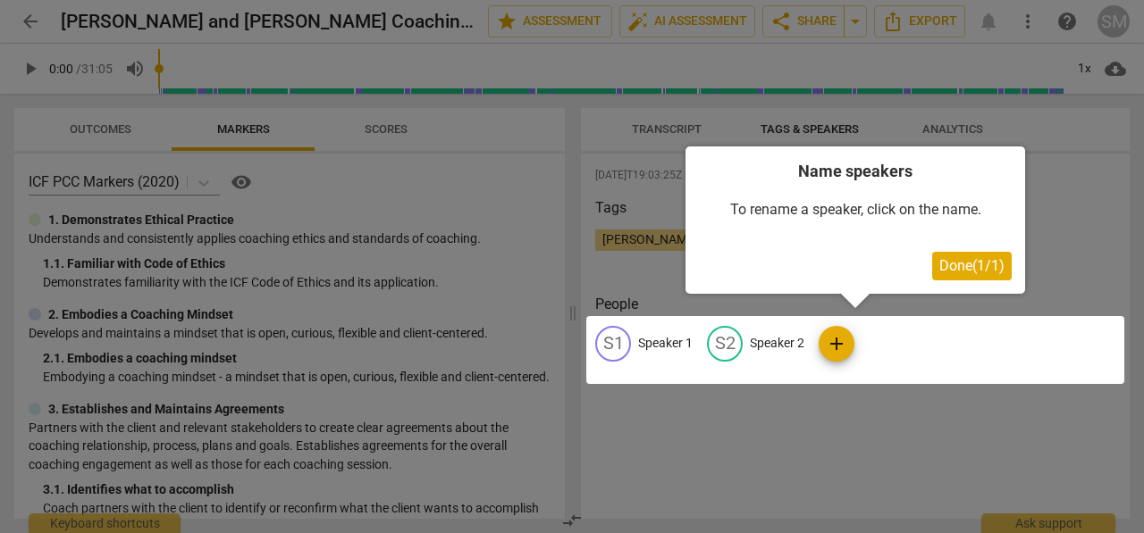
click at [675, 132] on div at bounding box center [572, 266] width 1144 height 533
click at [967, 272] on span "Done ( 1 / 1 )" at bounding box center [971, 265] width 65 height 17
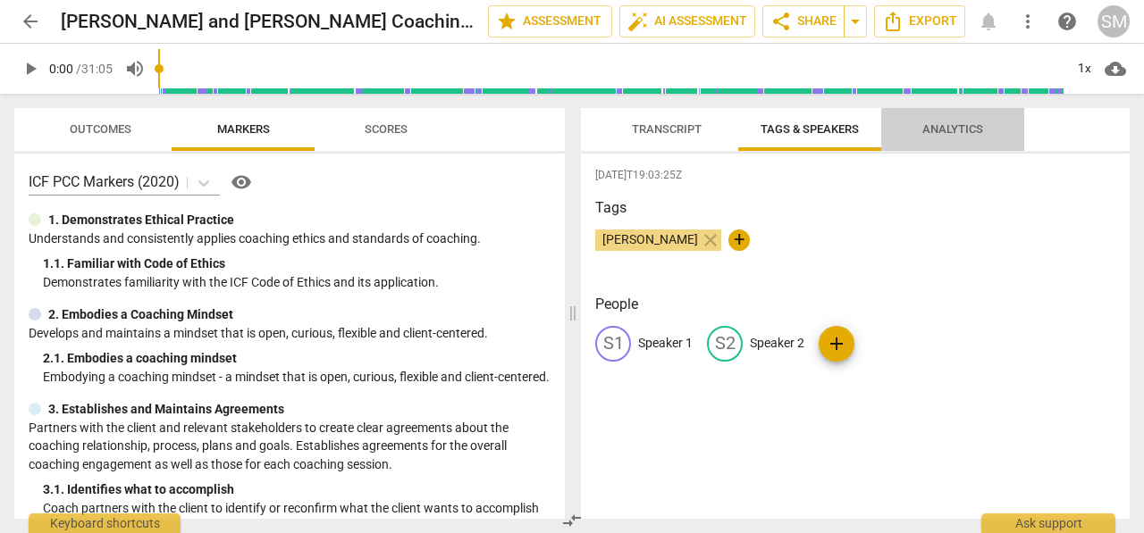
click at [943, 124] on span "Analytics" at bounding box center [952, 128] width 61 height 13
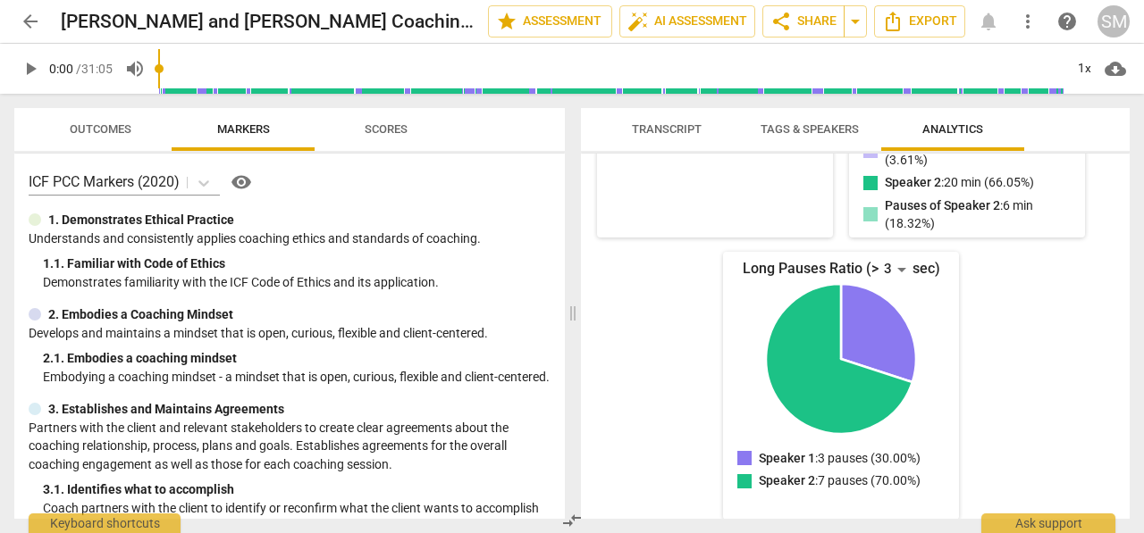
scroll to position [457, 0]
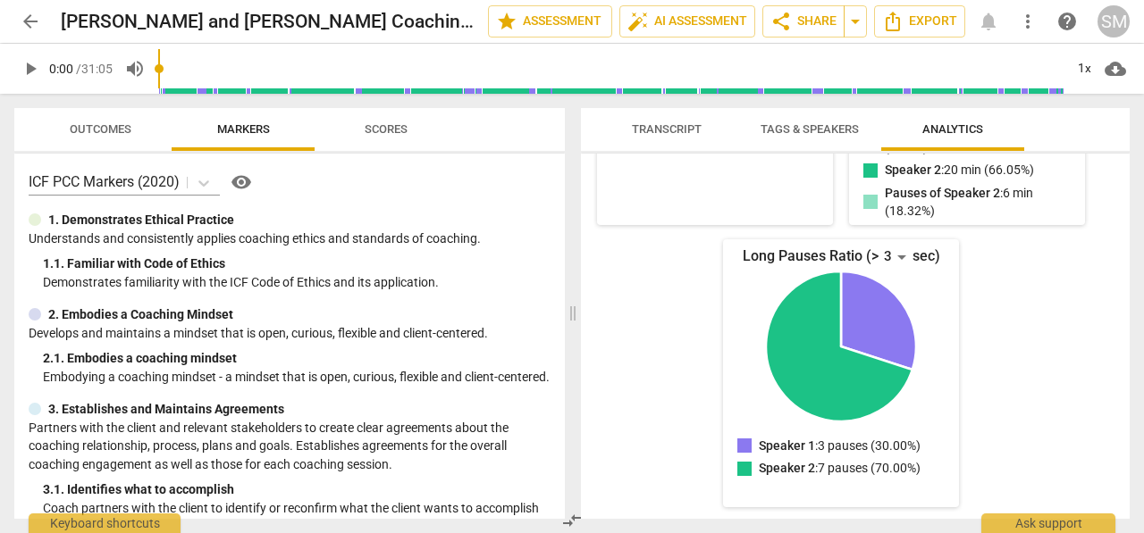
click at [1122, 172] on div "Speaker 1 Spoke for 4 minutes ( 12.03% ) Paused for 1 minute ( 3.61% ) Talk-to-…" at bounding box center [855, 336] width 549 height 365
click at [1122, 266] on div "Speaker 1 Spoke for 4 minutes ( 12.03% ) Paused for 1 minute ( 3.61% ) Talk-to-…" at bounding box center [855, 336] width 549 height 365
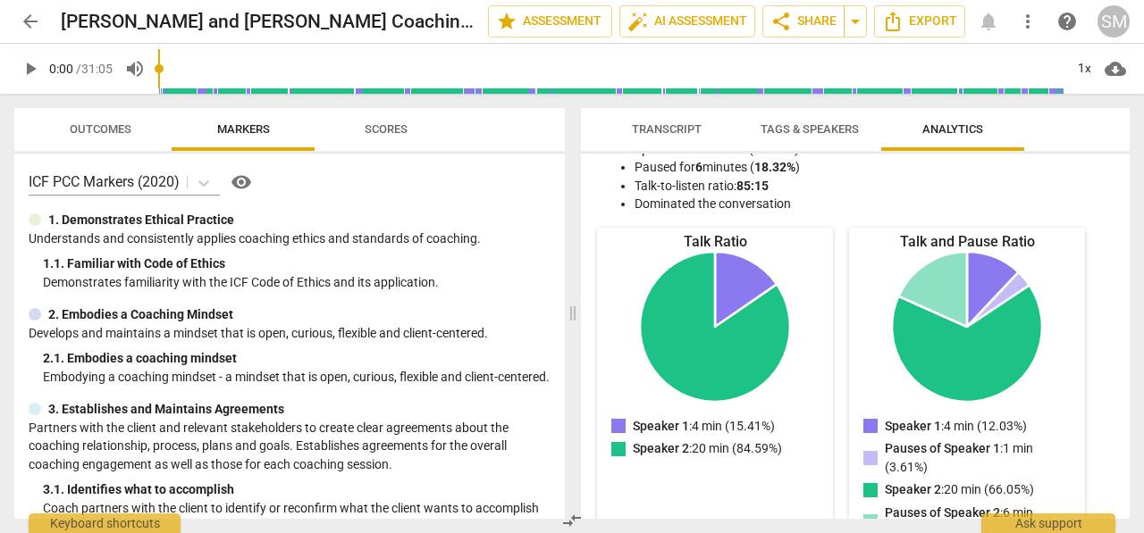
scroll to position [0, 0]
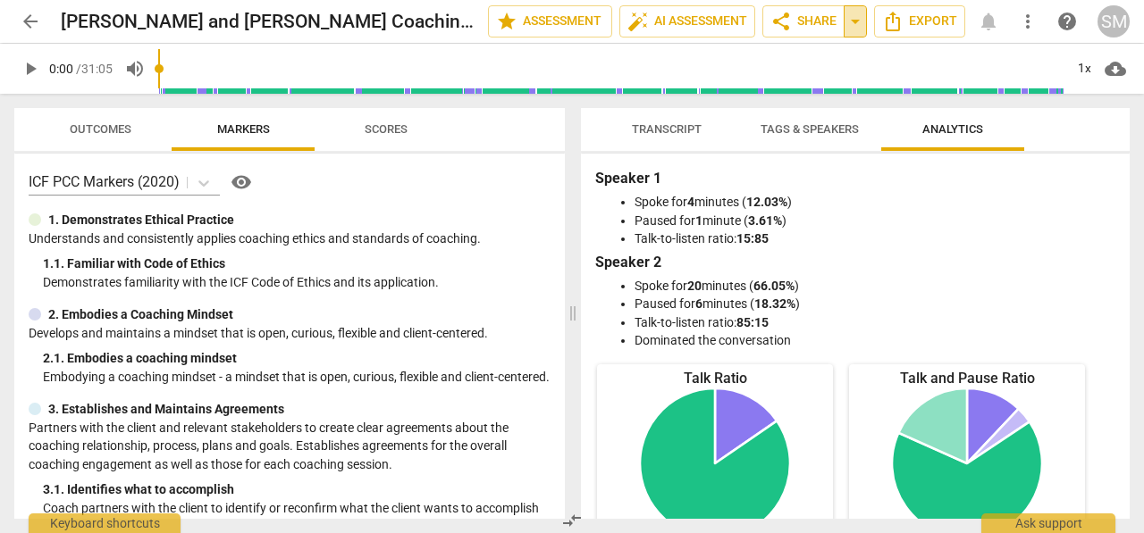
click at [852, 23] on span "arrow_drop_down" at bounding box center [854, 21] width 21 height 21
click at [770, 85] on span "Shared with 1 user" at bounding box center [784, 89] width 94 height 16
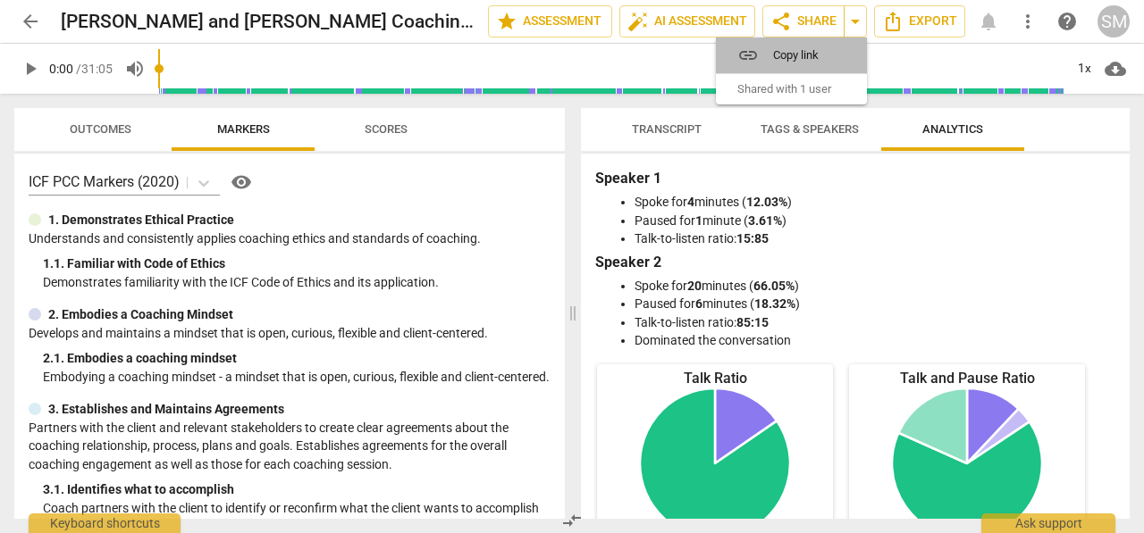
click at [797, 60] on span "Copy link" at bounding box center [802, 54] width 58 height 17
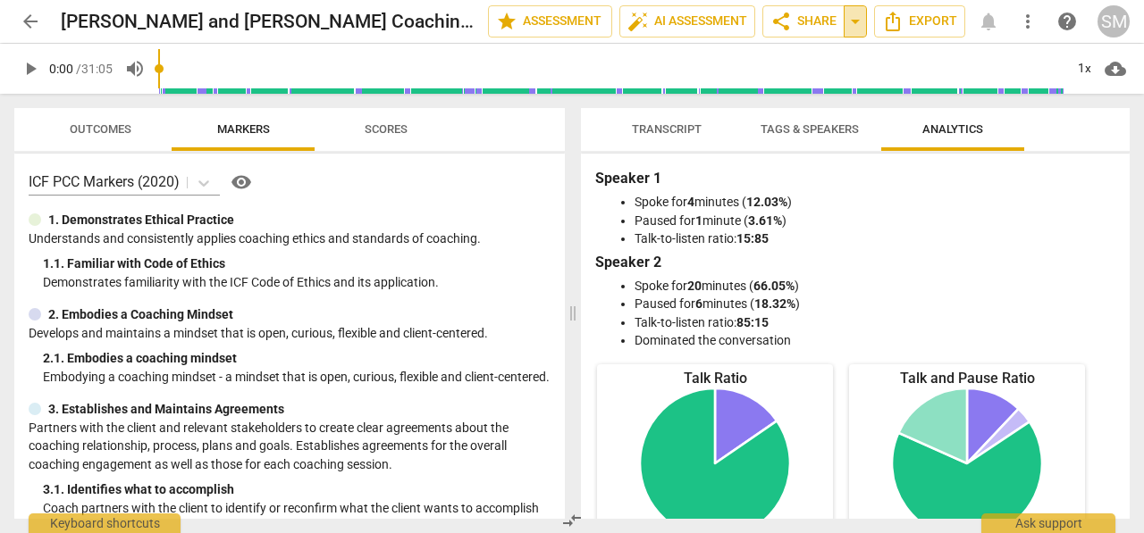
click at [850, 26] on span "arrow_drop_down" at bounding box center [854, 21] width 21 height 21
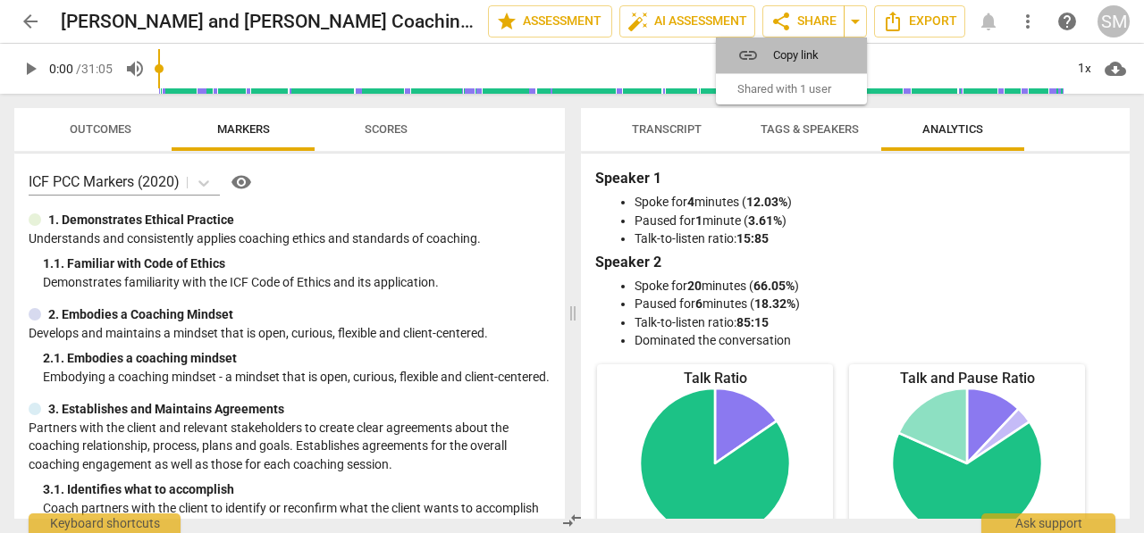
click at [795, 51] on span "Copy link" at bounding box center [802, 54] width 58 height 17
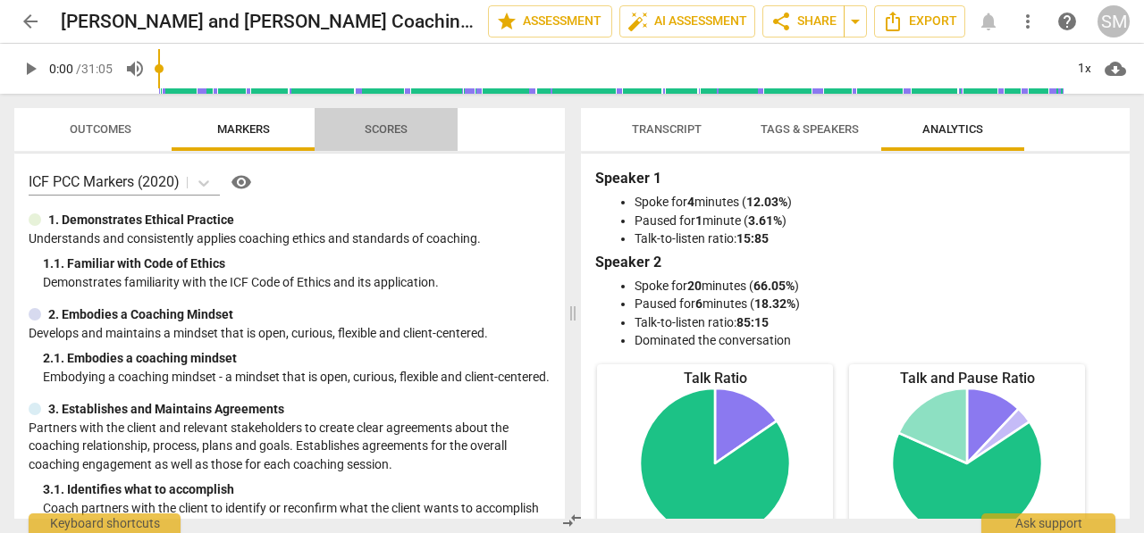
click at [384, 118] on span "Scores" at bounding box center [386, 130] width 86 height 24
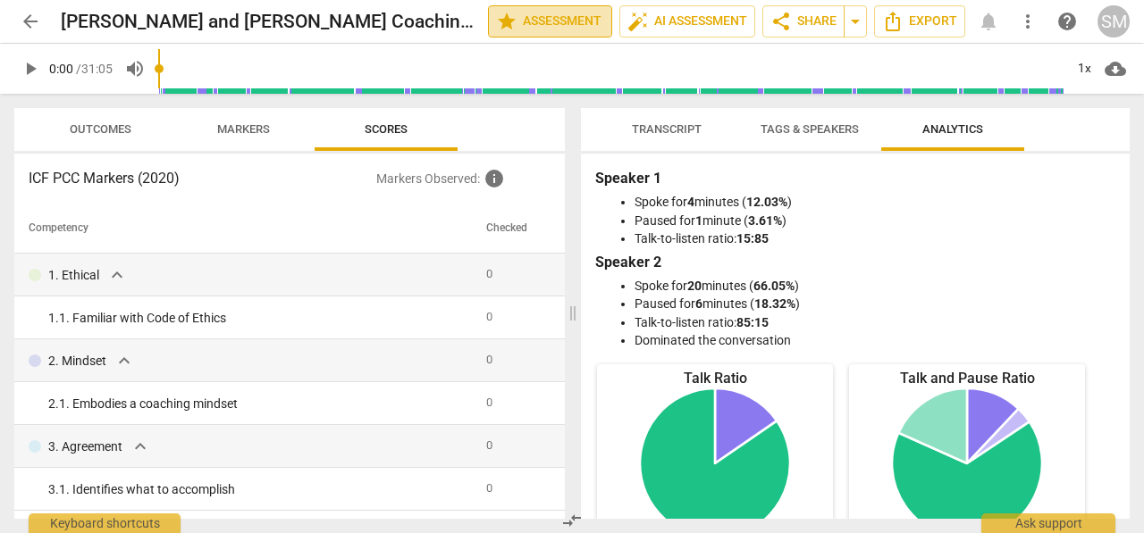
click at [547, 15] on span "star Assessment" at bounding box center [550, 21] width 108 height 21
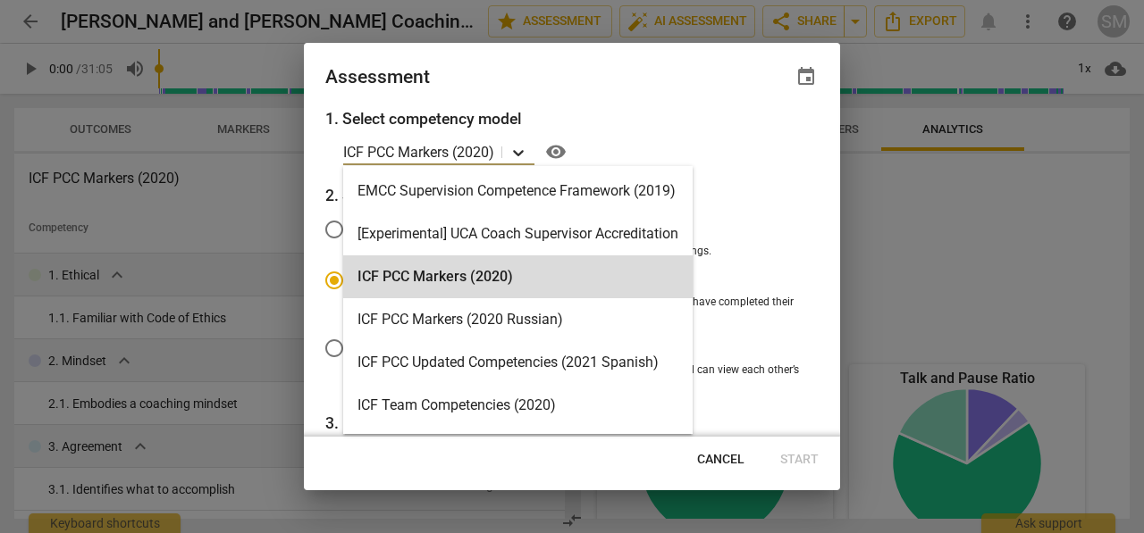
click at [523, 148] on icon at bounding box center [518, 153] width 18 height 18
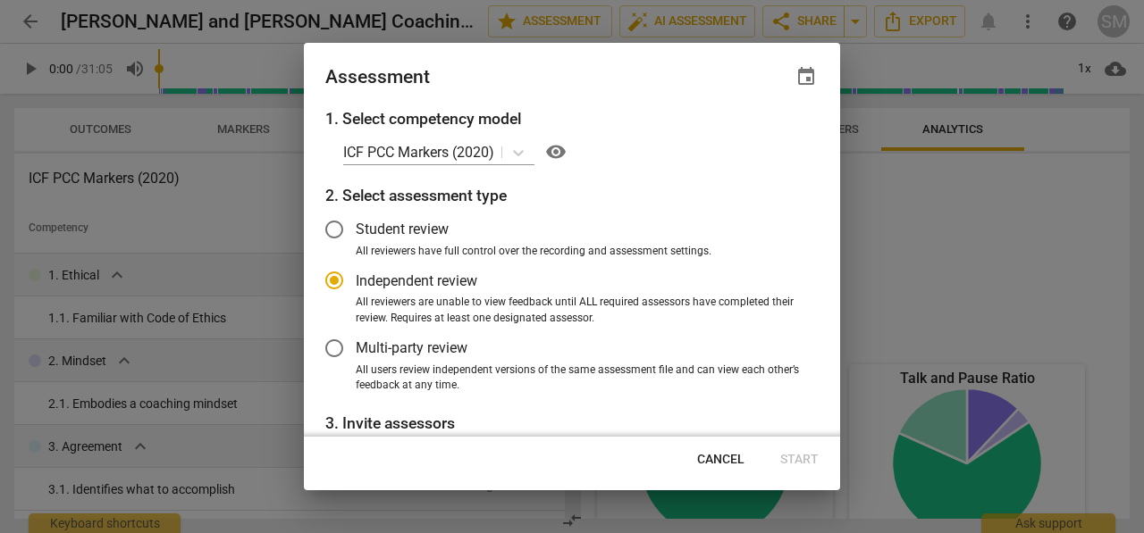
click at [699, 124] on h3 "1. Select competency model" at bounding box center [571, 118] width 493 height 23
click at [726, 453] on span "Cancel" at bounding box center [720, 460] width 47 height 18
radio input "false"
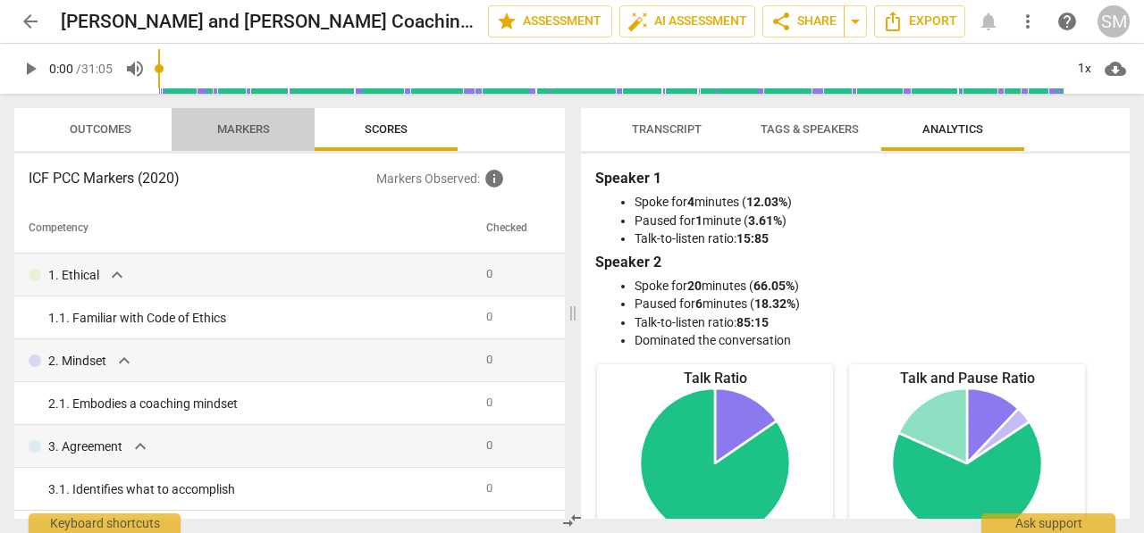
click at [252, 122] on span "Markers" at bounding box center [243, 128] width 53 height 13
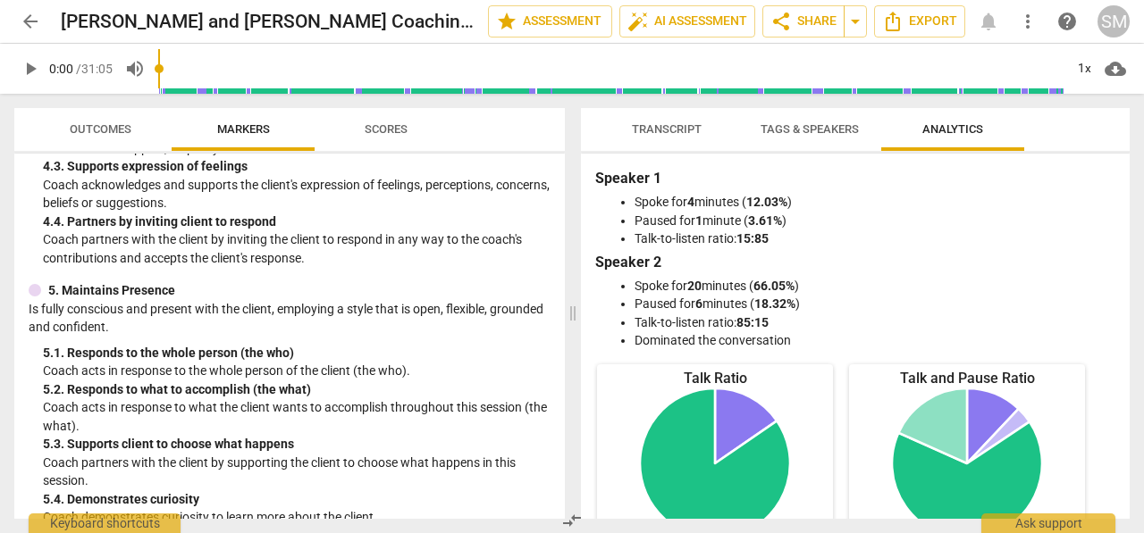
scroll to position [744, 0]
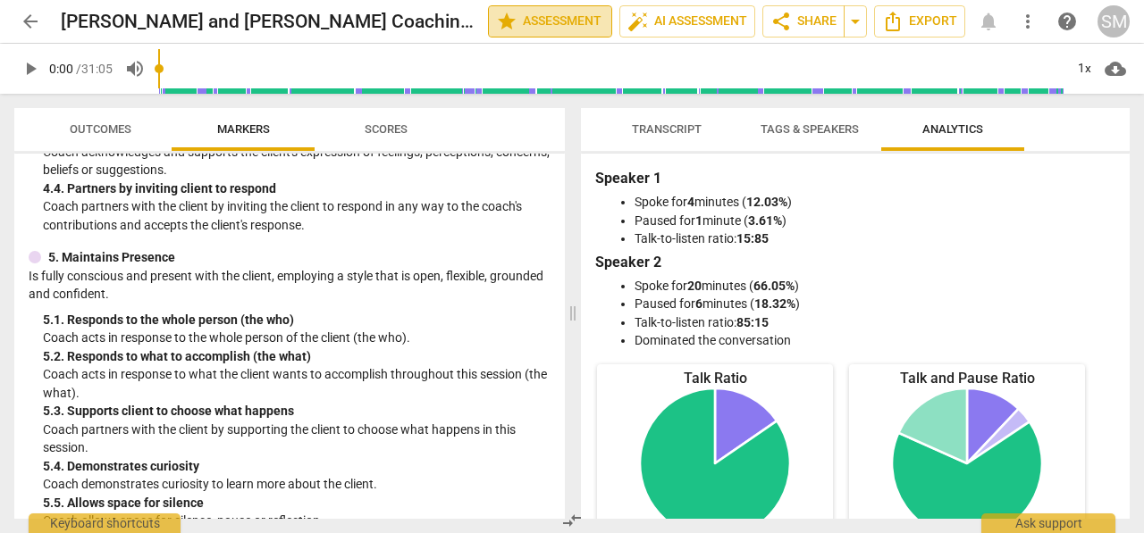
click at [535, 11] on span "star Assessment" at bounding box center [550, 21] width 108 height 21
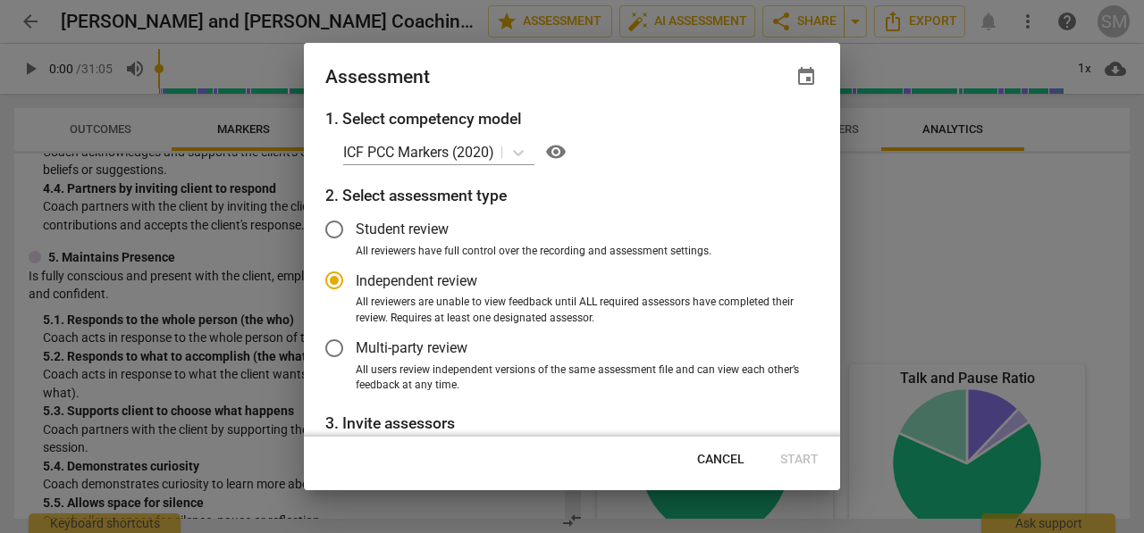
radio input "false"
click at [336, 226] on input "Student review" at bounding box center [334, 229] width 43 height 43
radio input "false"
click at [343, 286] on input "Independent review" at bounding box center [334, 280] width 43 height 43
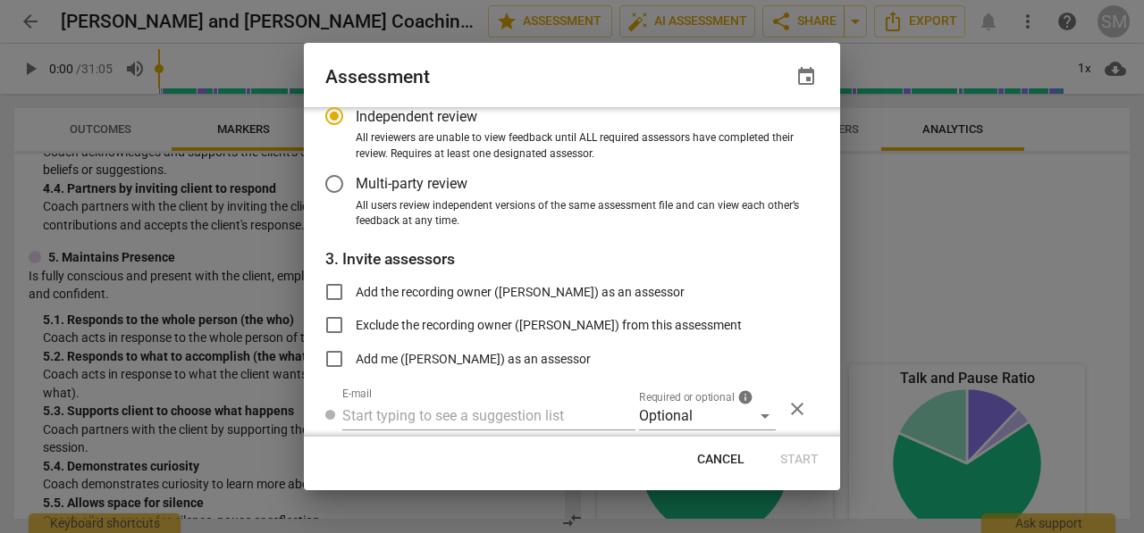
scroll to position [172, 0]
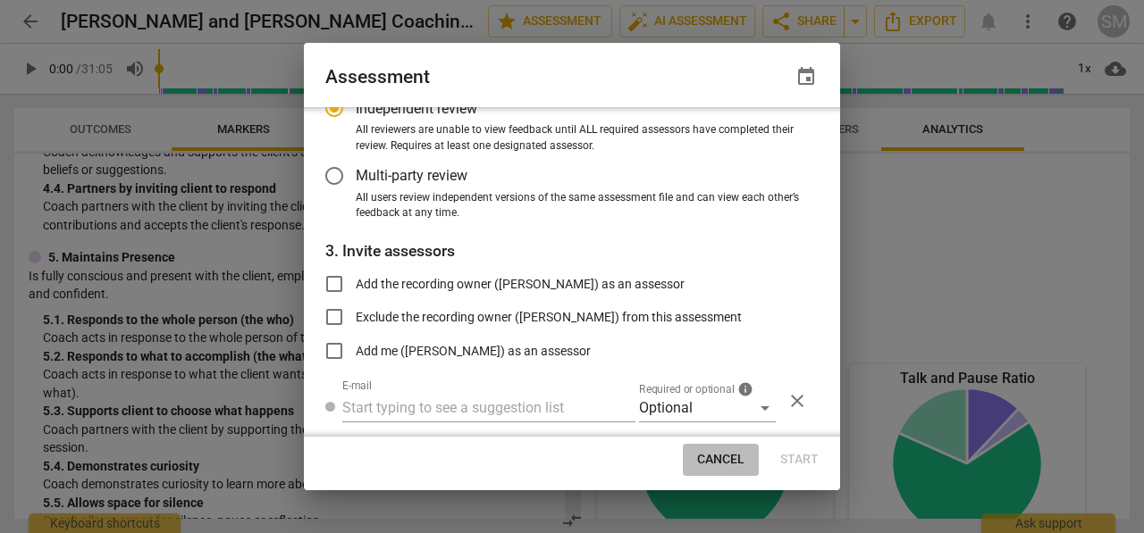
click at [719, 457] on span "Cancel" at bounding box center [720, 460] width 47 height 18
radio input "false"
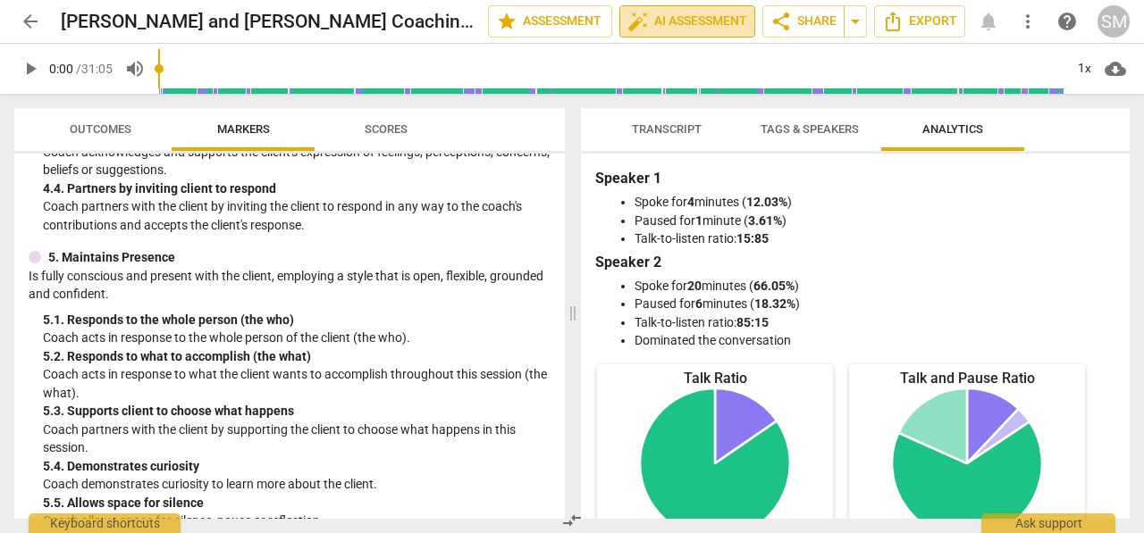
click at [666, 18] on span "auto_fix_high AI Assessment" at bounding box center [687, 21] width 120 height 21
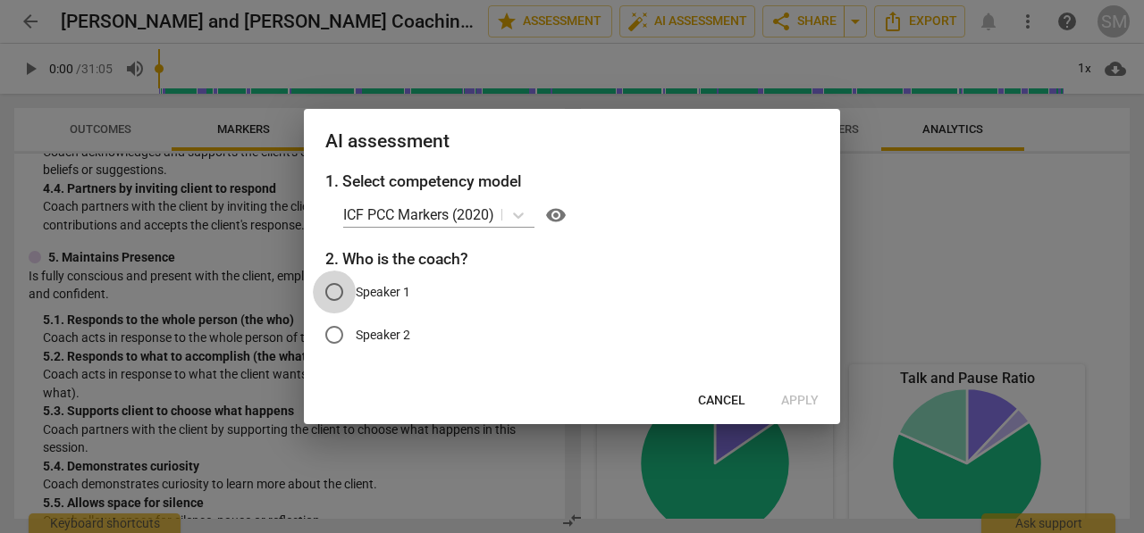
click at [328, 298] on input "Speaker 1" at bounding box center [334, 292] width 43 height 43
radio input "true"
click at [791, 398] on span "Apply" at bounding box center [800, 401] width 38 height 18
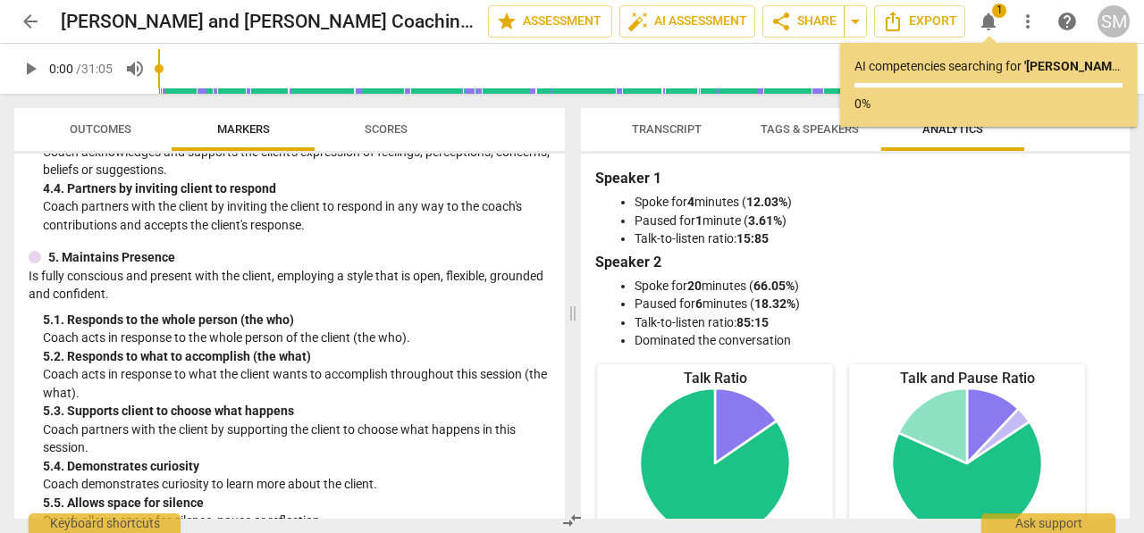
click at [791, 398] on div "Speaker 1: 4 min (15.41%) Speaker 2: 20 min (84.59%) Speaker 1 : 4 min (15.41%)…" at bounding box center [715, 535] width 236 height 293
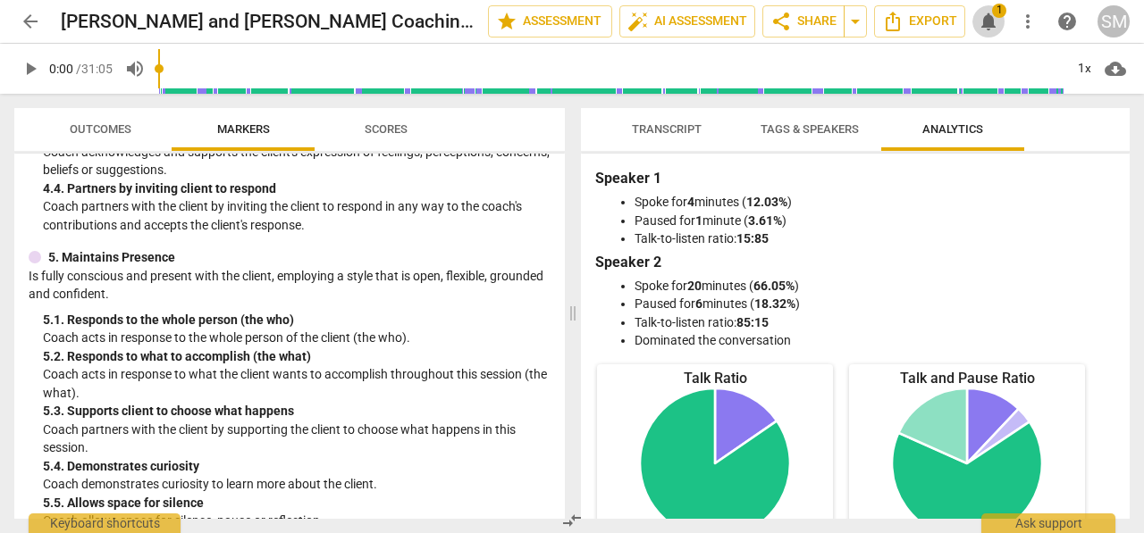
click at [988, 16] on span "notifications" at bounding box center [987, 21] width 21 height 21
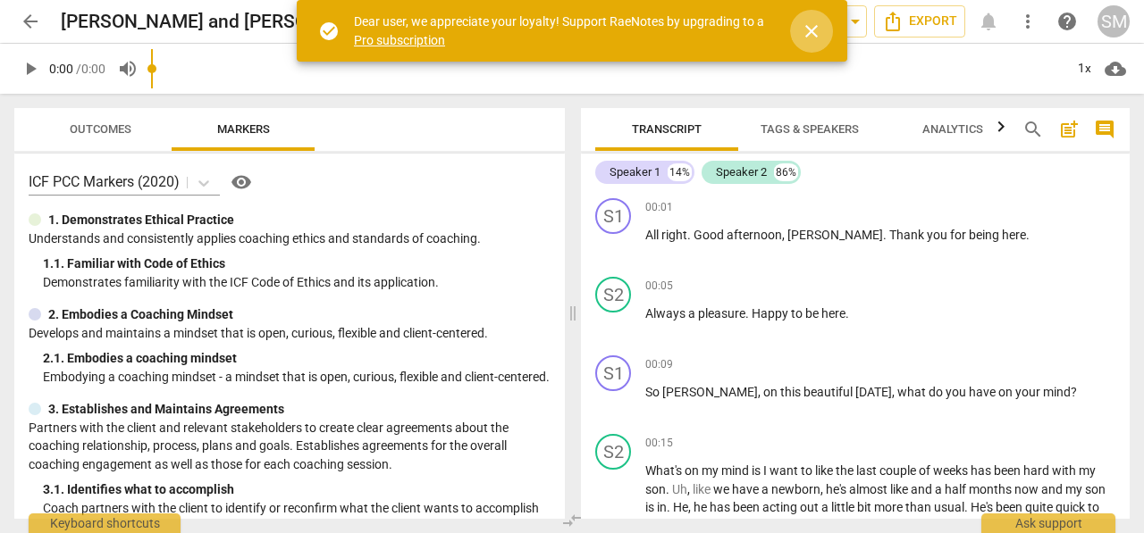
click at [808, 32] on span "close" at bounding box center [811, 31] width 21 height 21
